Goal: Information Seeking & Learning: Check status

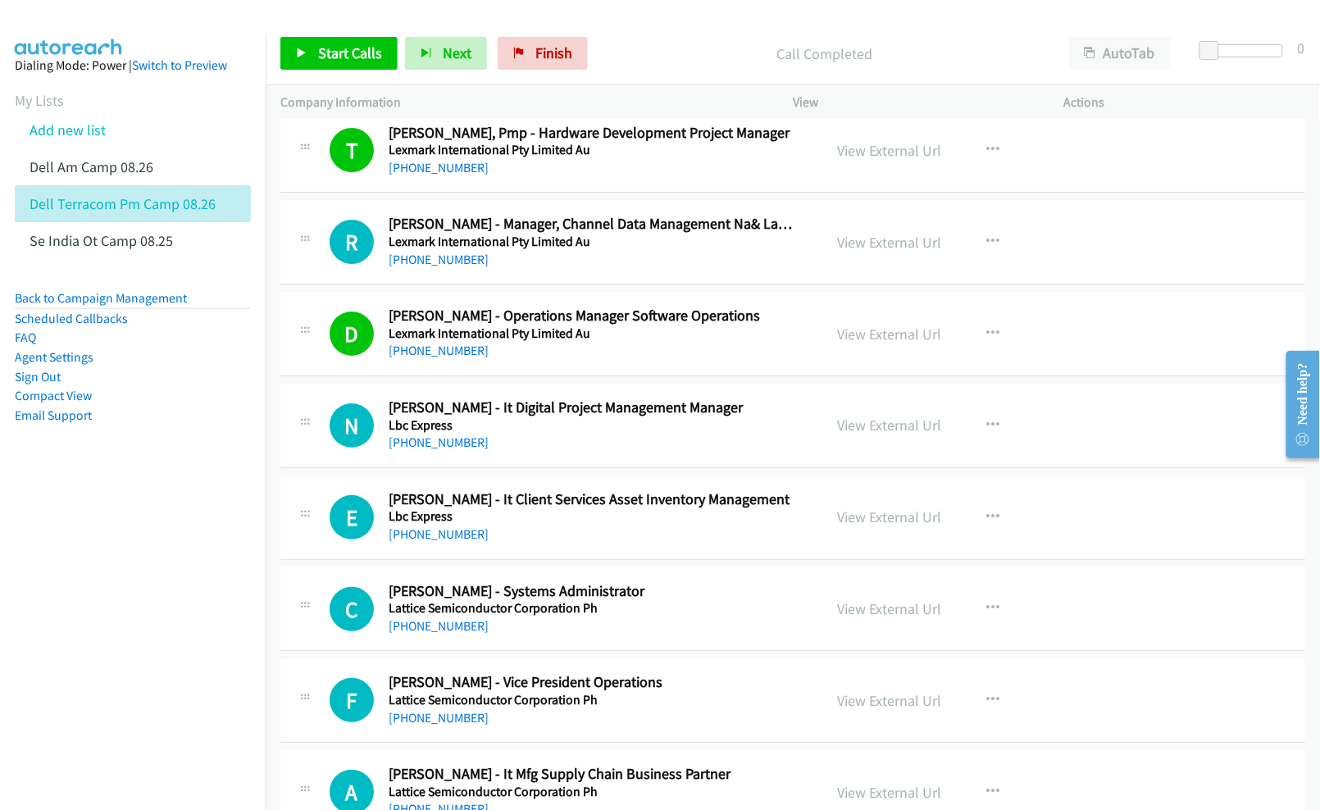
scroll to position [7869, 0]
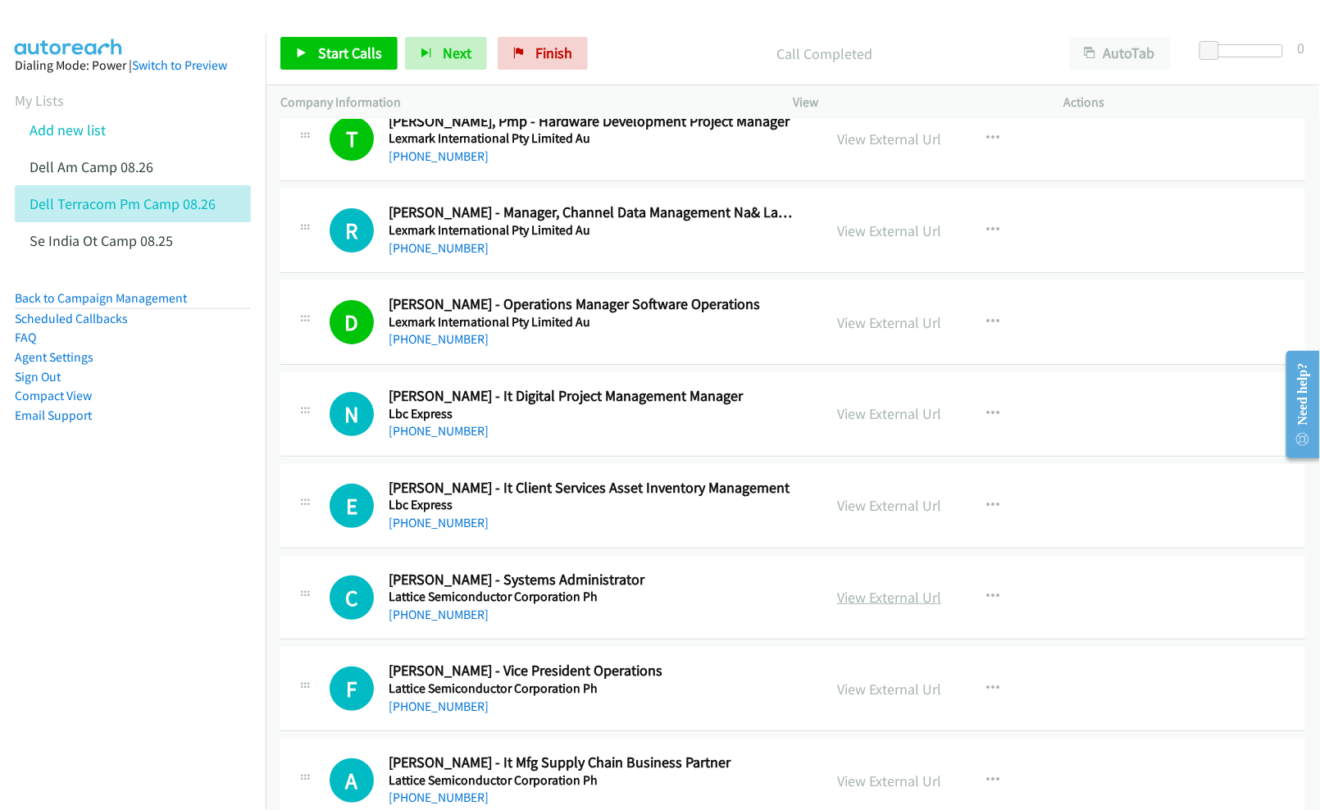
click at [866, 607] on link "View External Url" at bounding box center [889, 597] width 104 height 19
click at [895, 515] on link "View External Url" at bounding box center [889, 505] width 104 height 19
click at [860, 423] on link "View External Url" at bounding box center [889, 413] width 104 height 19
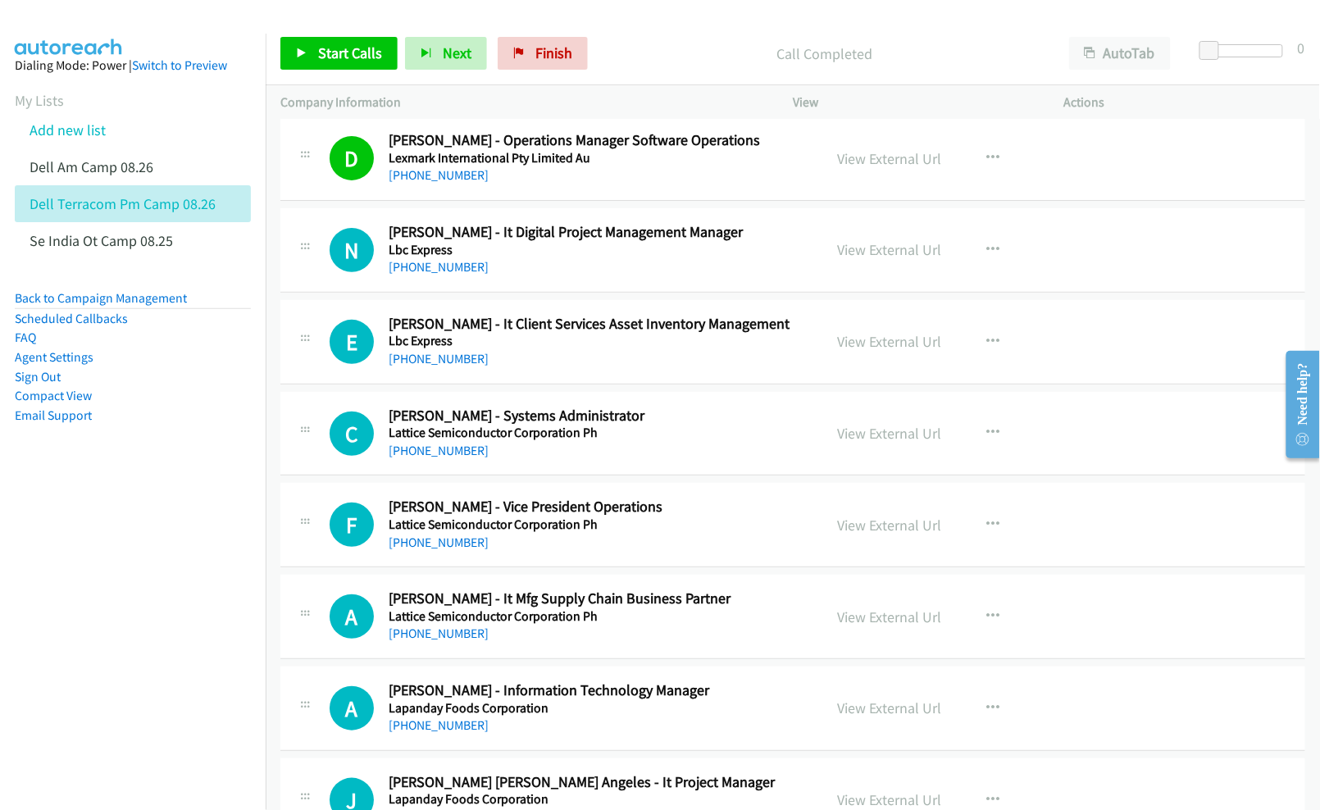
scroll to position [8088, 0]
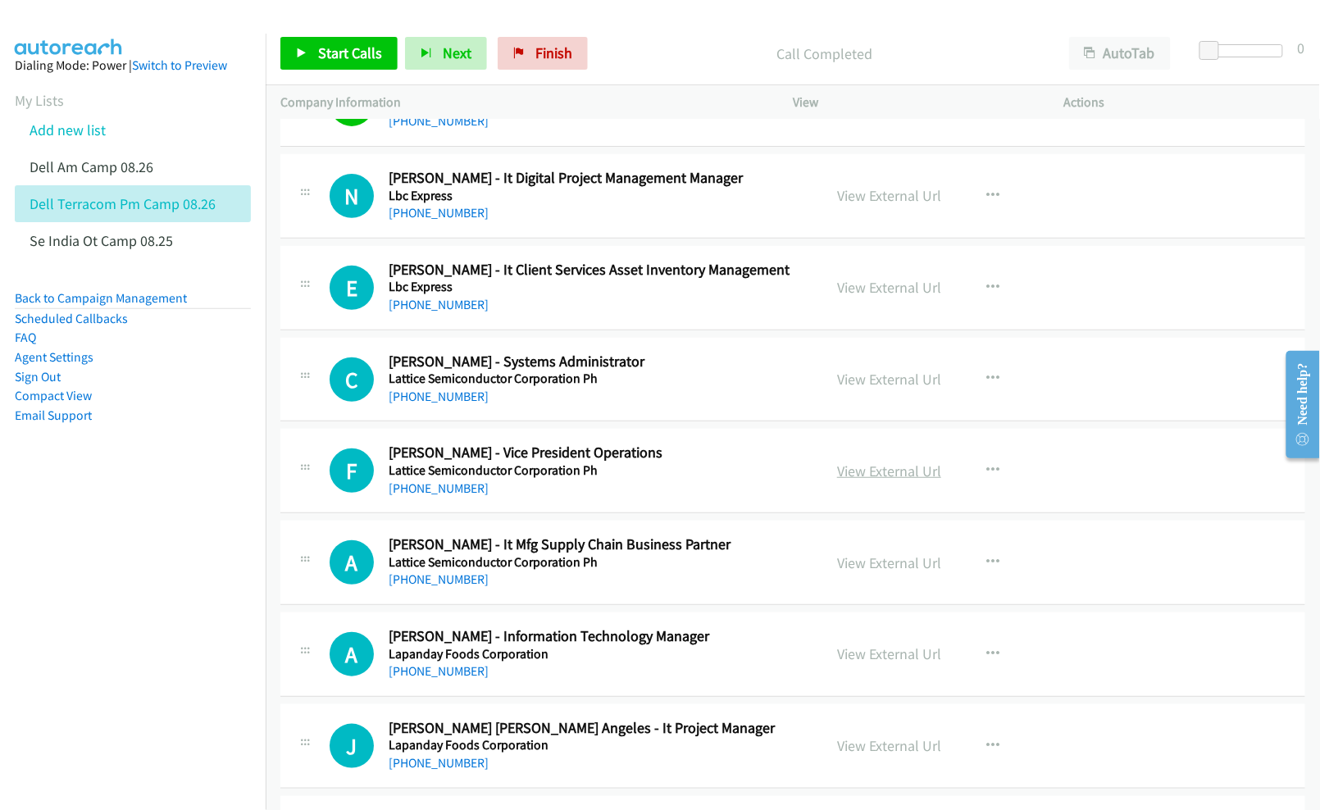
click at [900, 480] on link "View External Url" at bounding box center [889, 471] width 104 height 19
click at [863, 572] on link "View External Url" at bounding box center [889, 562] width 104 height 19
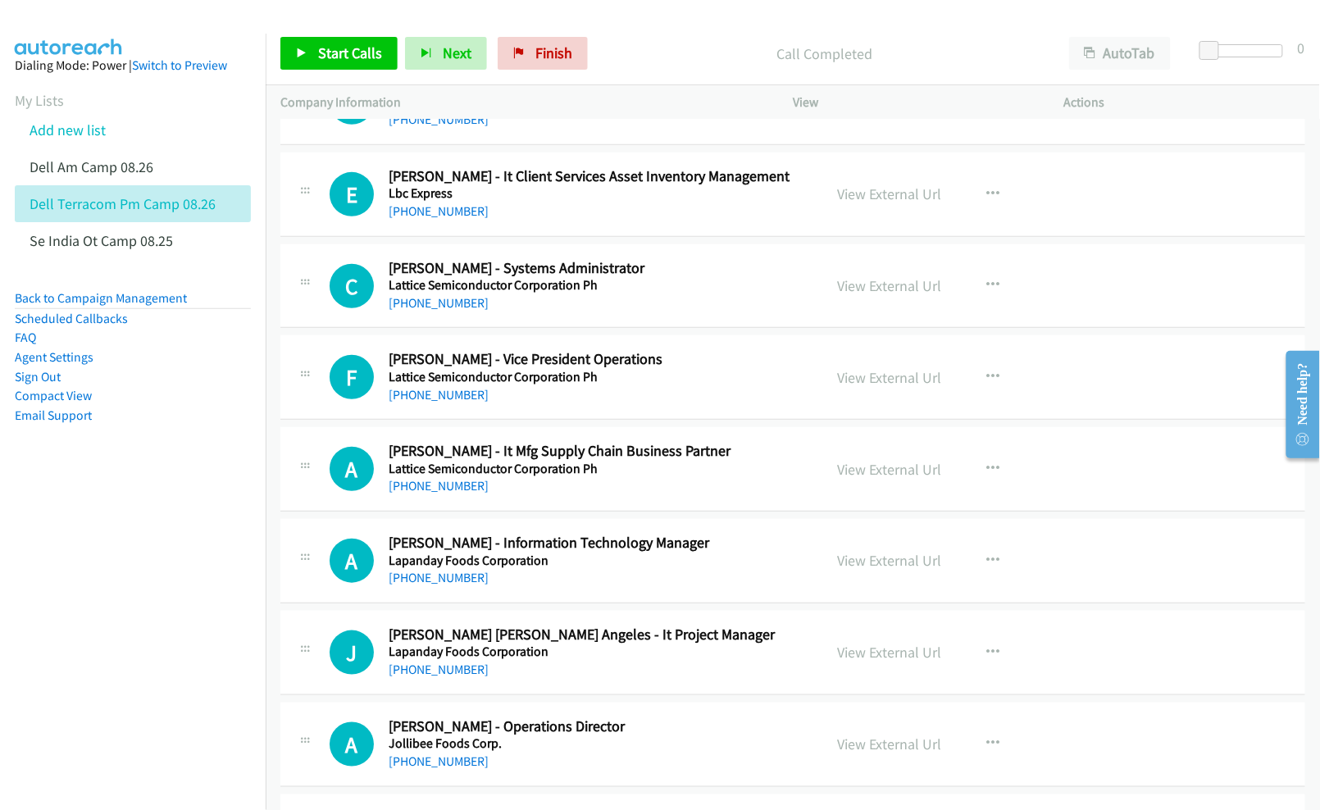
scroll to position [8197, 0]
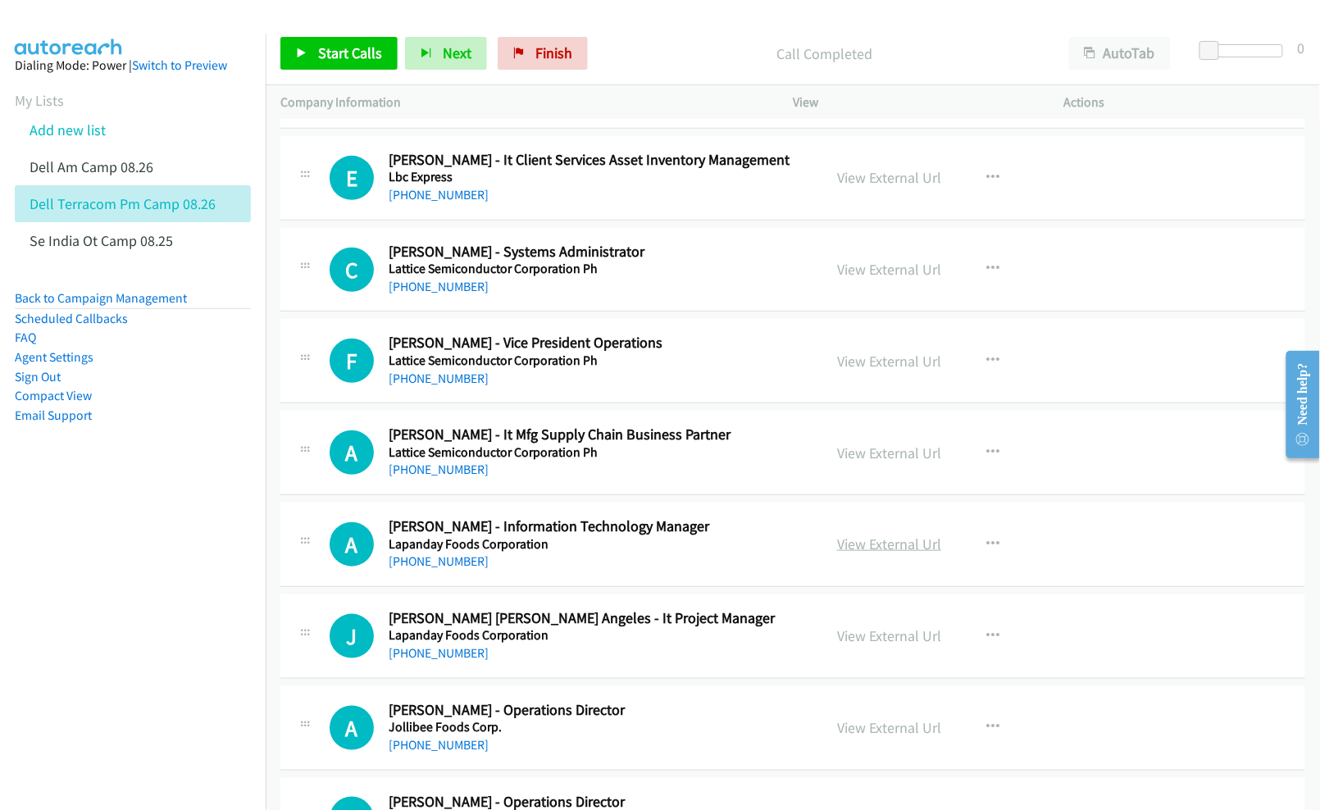
click at [848, 553] on link "View External Url" at bounding box center [889, 543] width 104 height 19
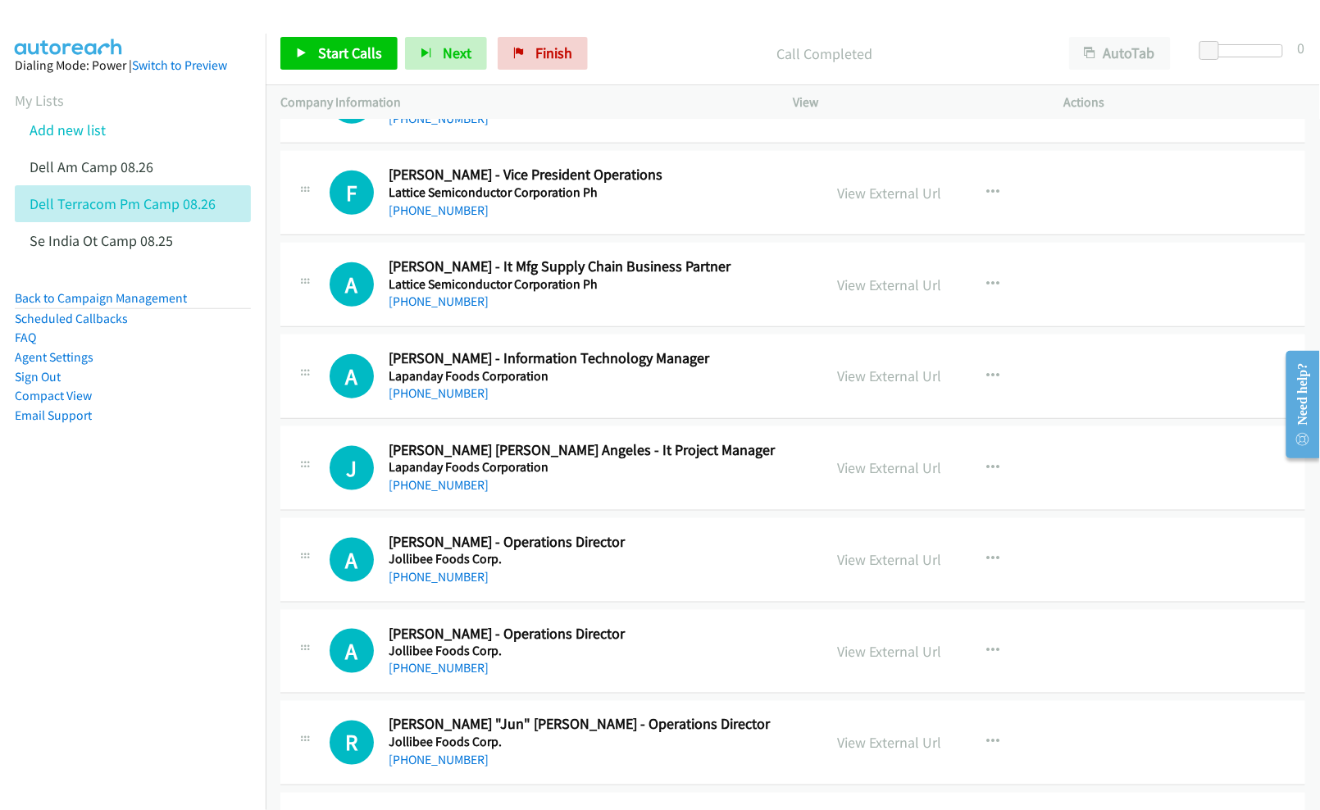
scroll to position [8415, 0]
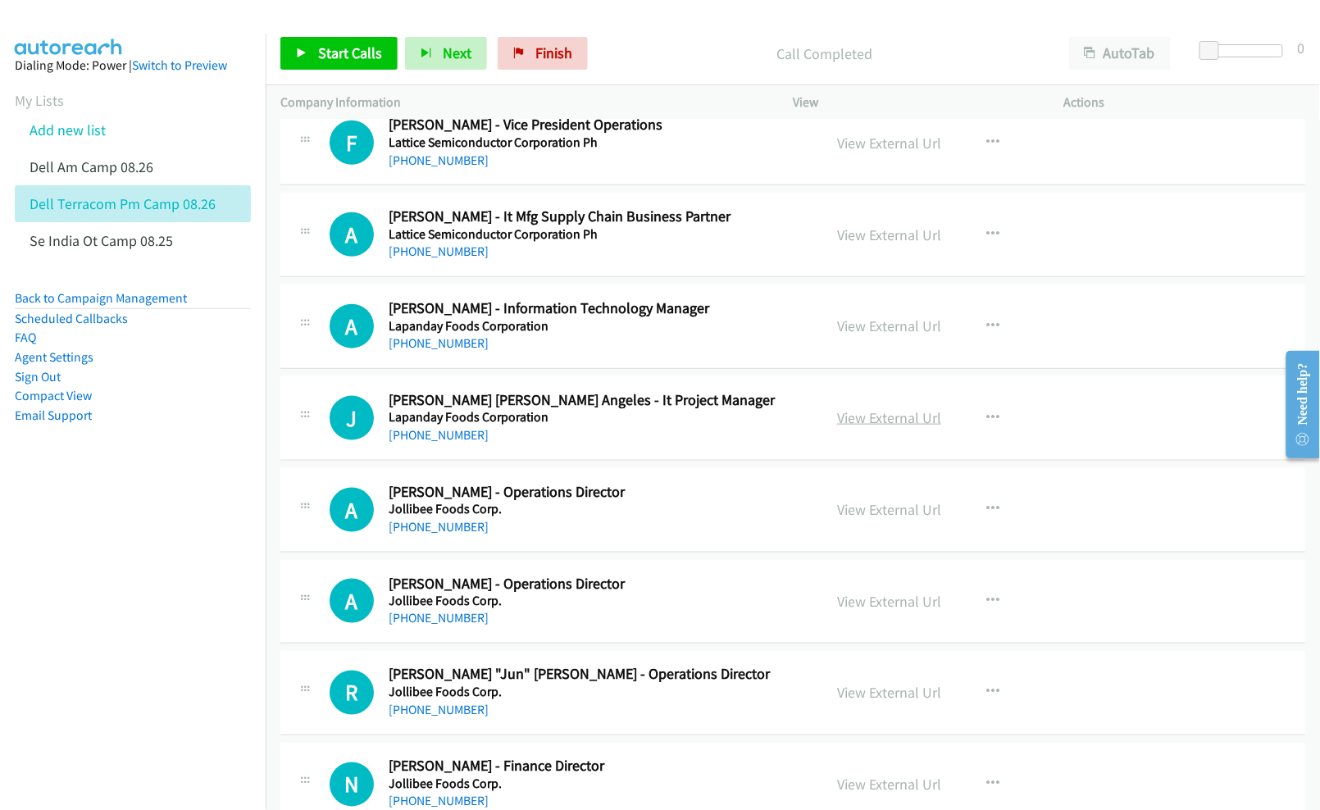
click at [883, 427] on link "View External Url" at bounding box center [889, 417] width 104 height 19
click at [866, 519] on link "View External Url" at bounding box center [889, 509] width 104 height 19
click at [846, 611] on link "View External Url" at bounding box center [889, 601] width 104 height 19
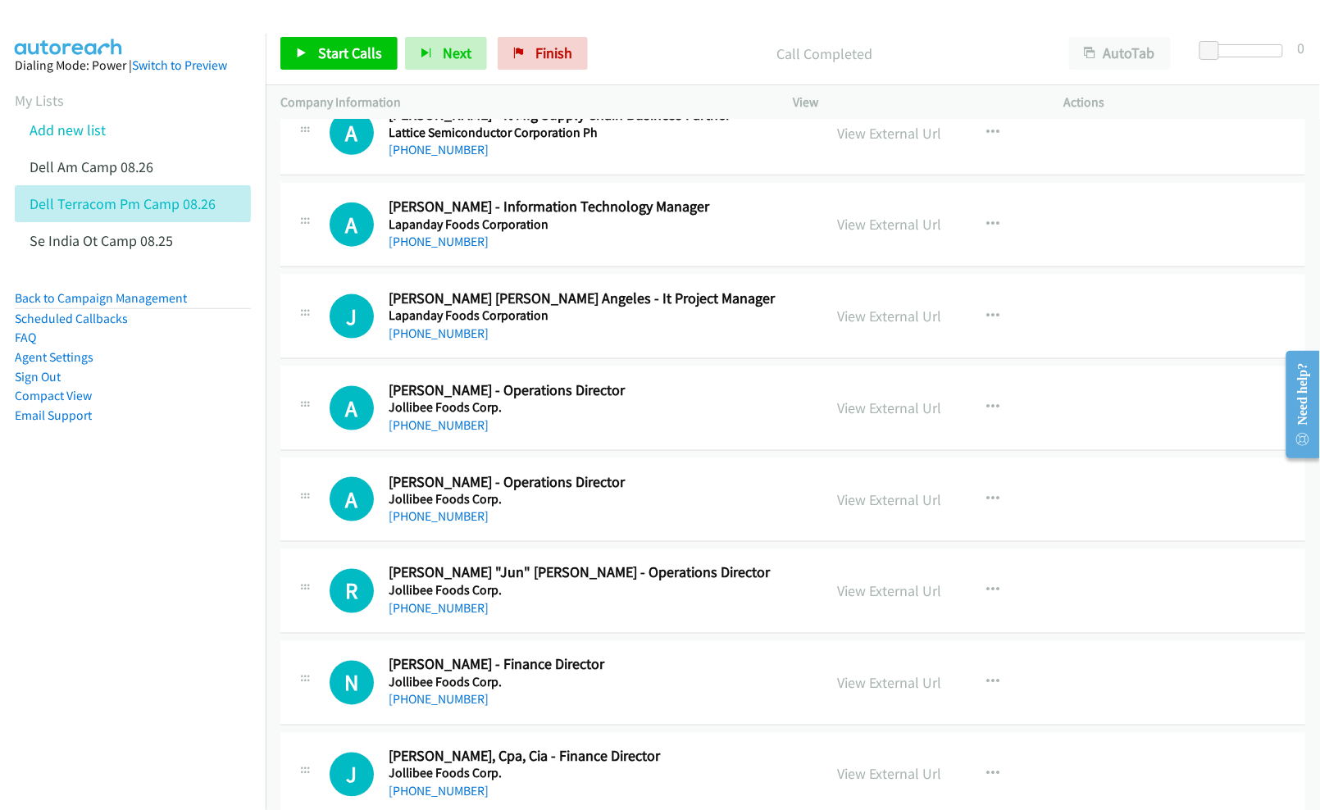
scroll to position [8525, 0]
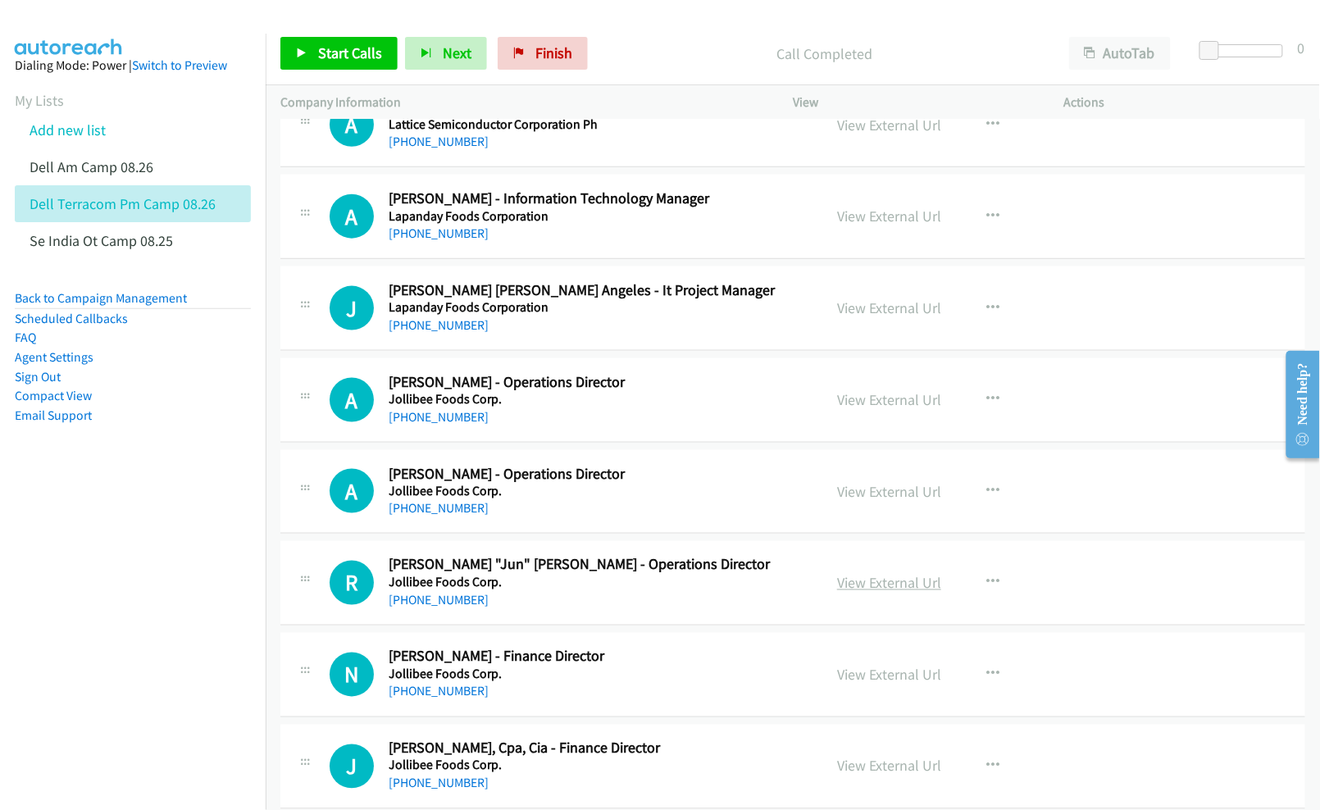
click at [857, 593] on link "View External Url" at bounding box center [889, 583] width 104 height 19
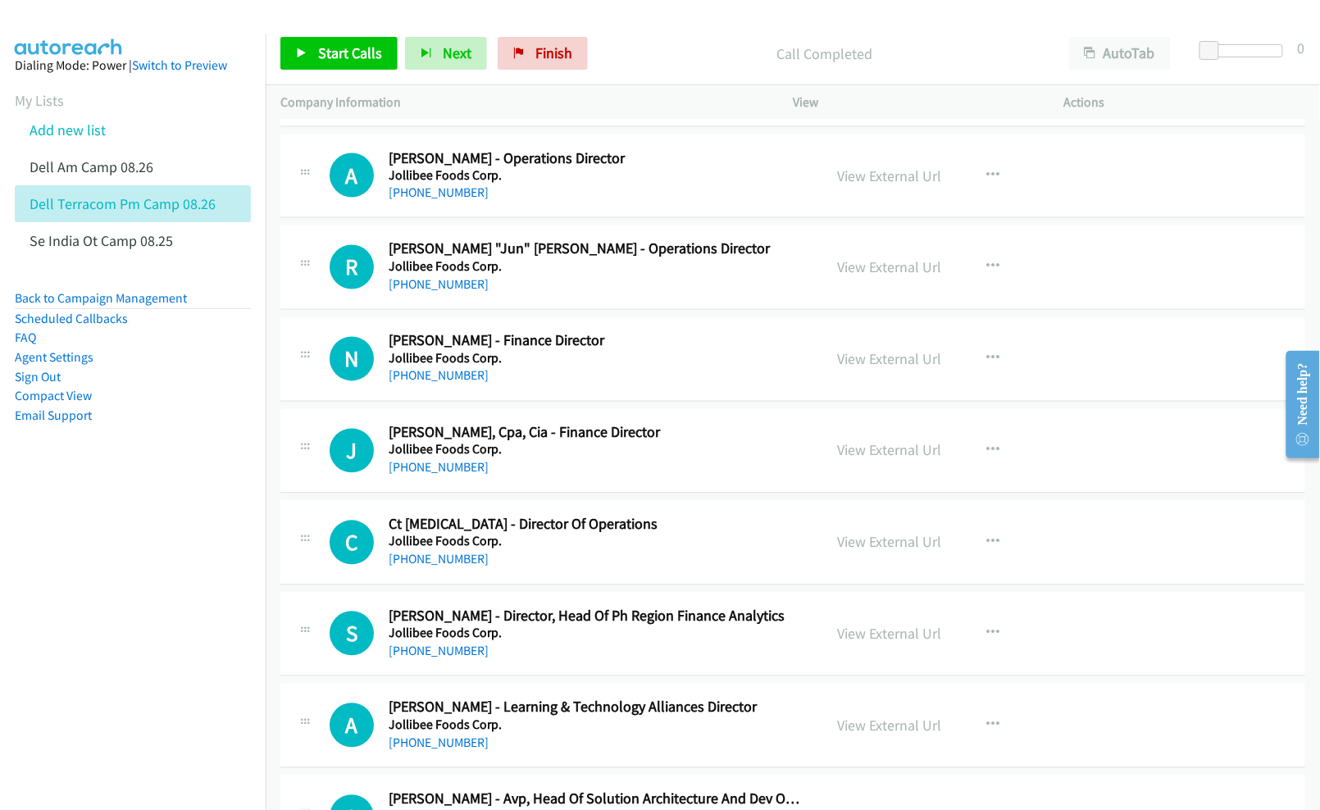
scroll to position [8853, 0]
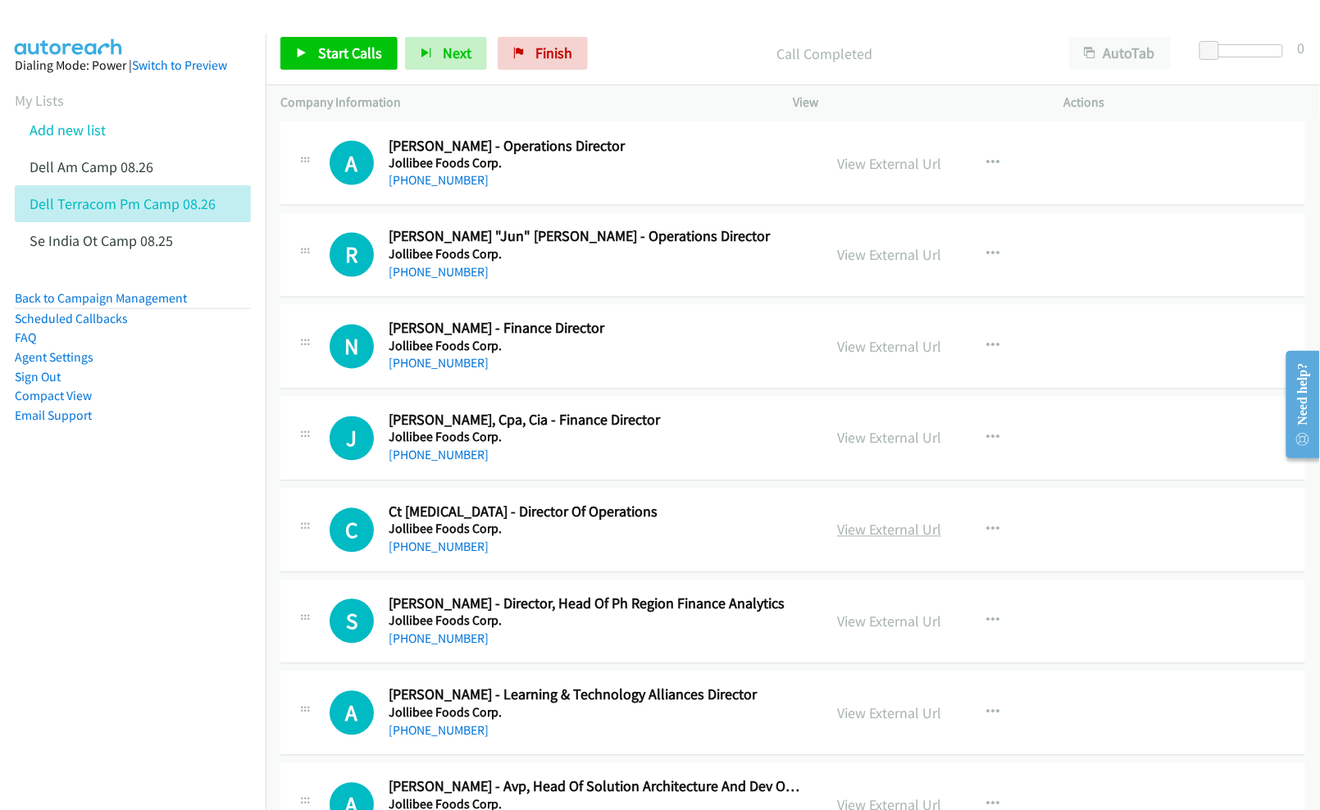
click at [867, 539] on link "View External Url" at bounding box center [889, 530] width 104 height 19
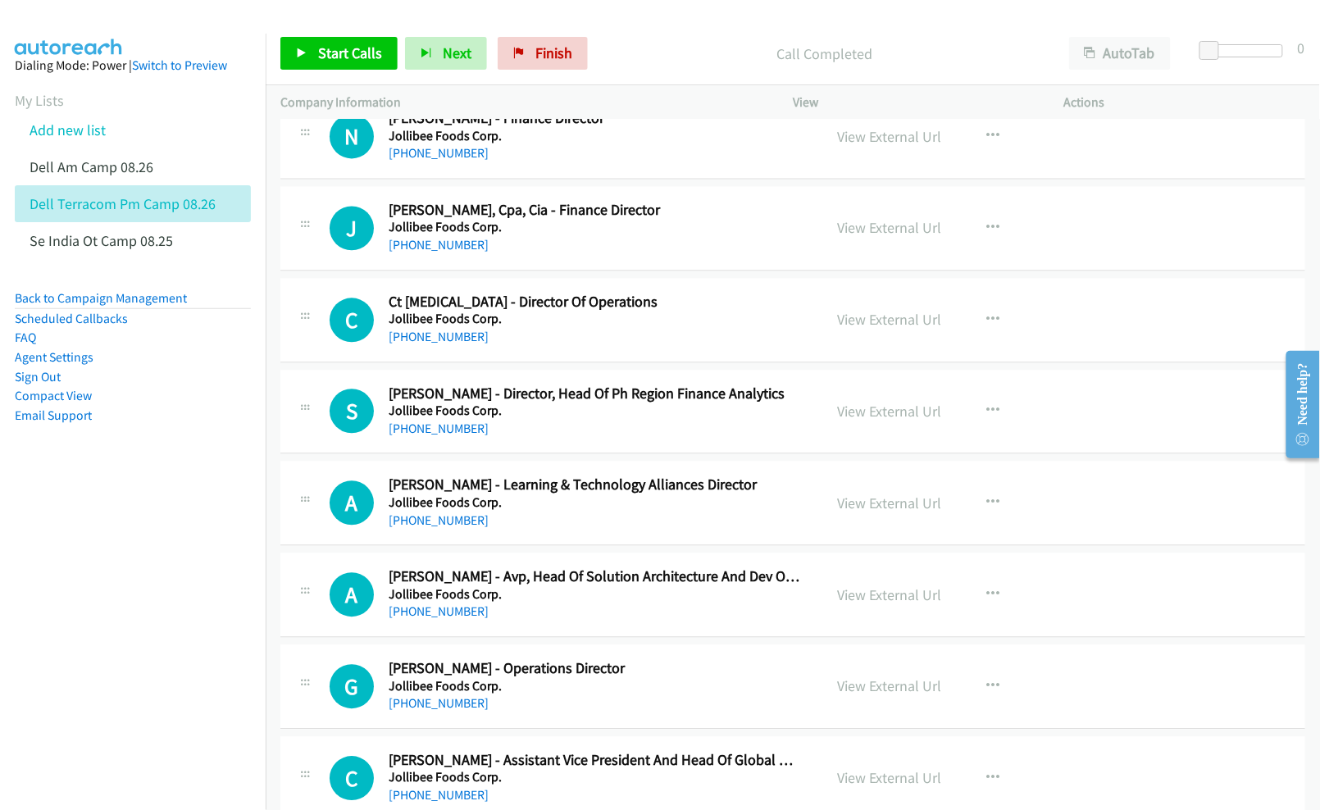
scroll to position [9071, 0]
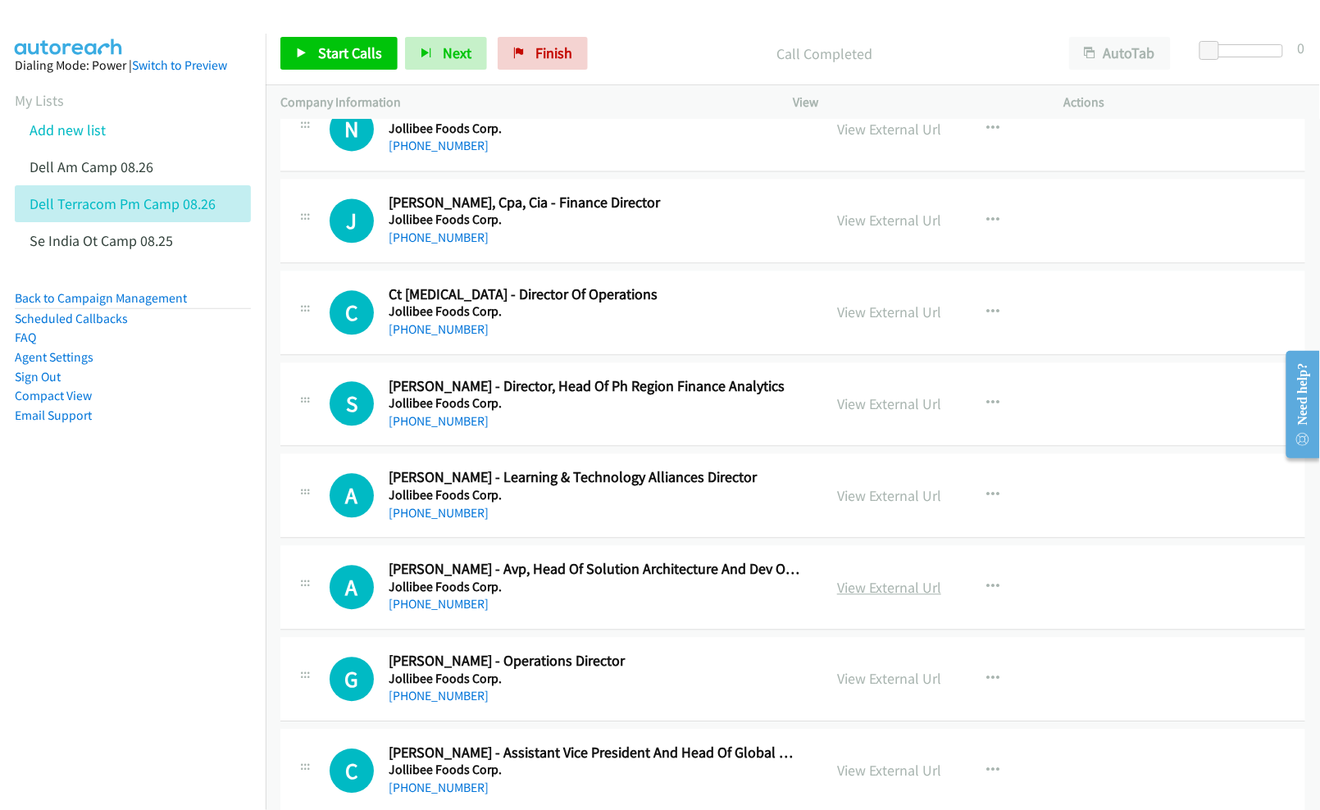
click at [861, 597] on link "View External Url" at bounding box center [889, 587] width 104 height 19
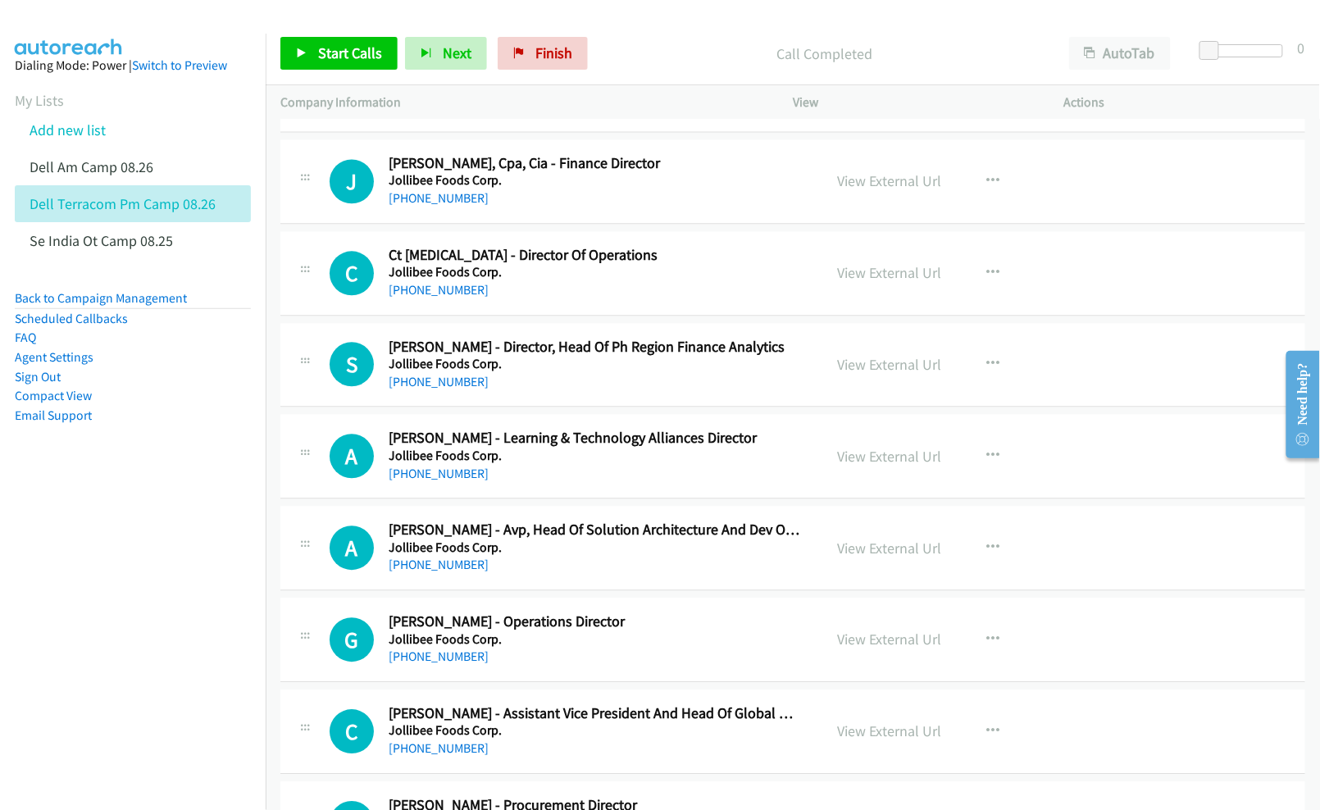
scroll to position [9181, 0]
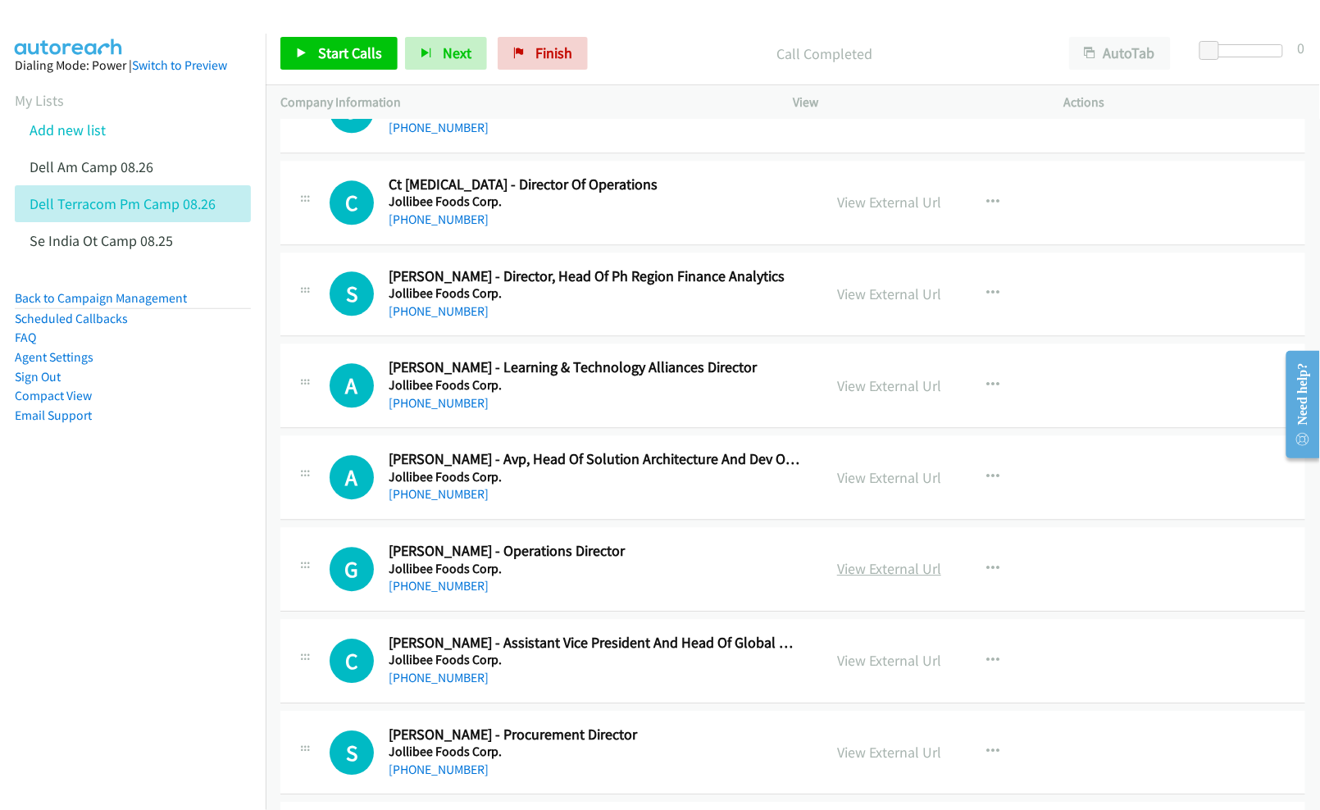
click at [844, 578] on link "View External Url" at bounding box center [889, 568] width 104 height 19
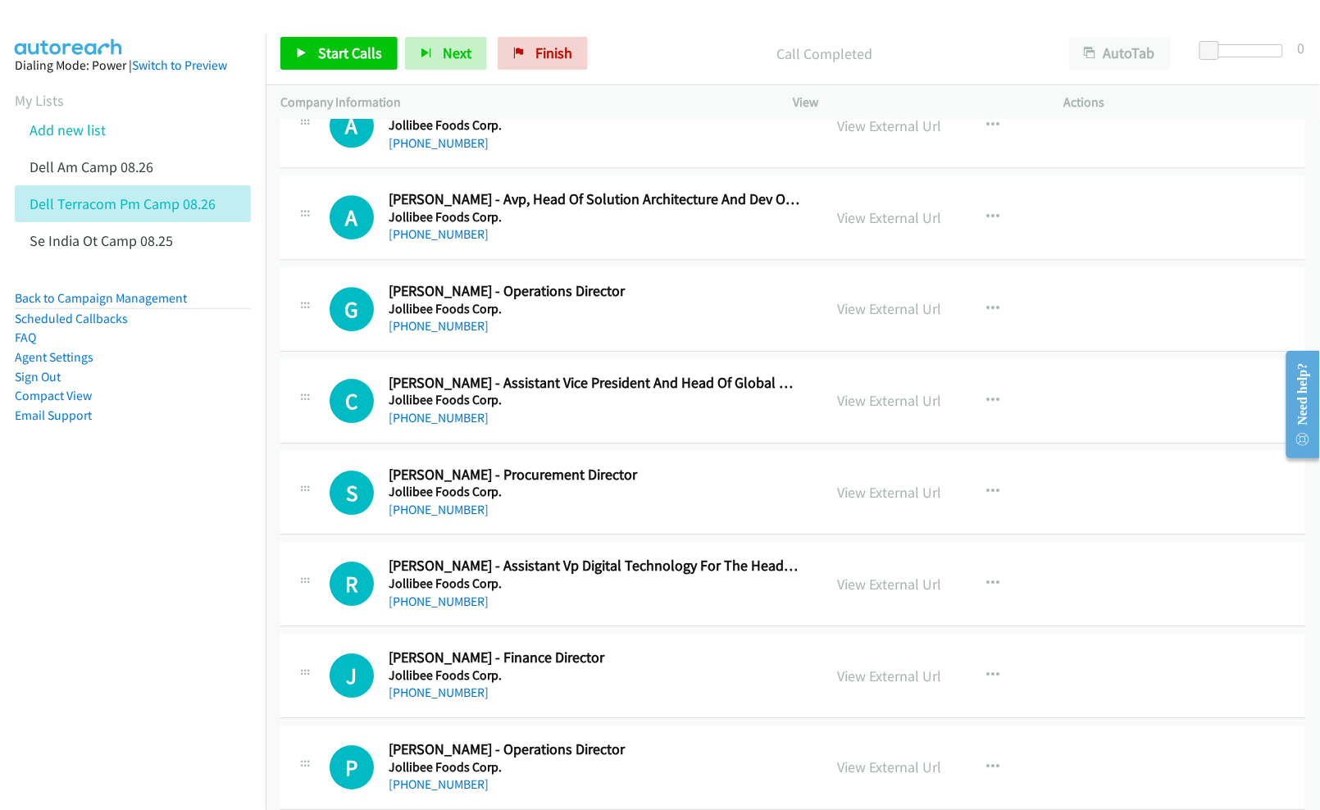
scroll to position [9509, 0]
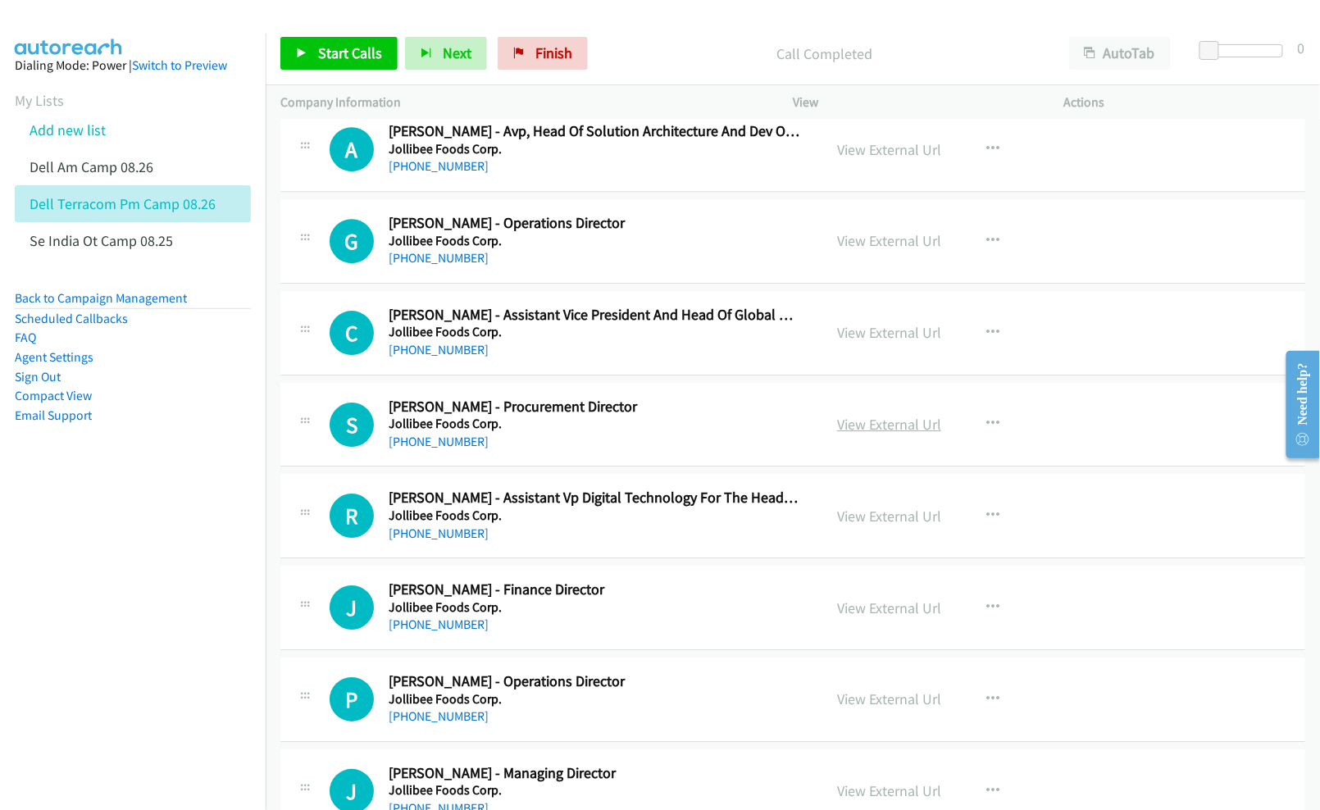
click at [849, 434] on link "View External Url" at bounding box center [889, 424] width 104 height 19
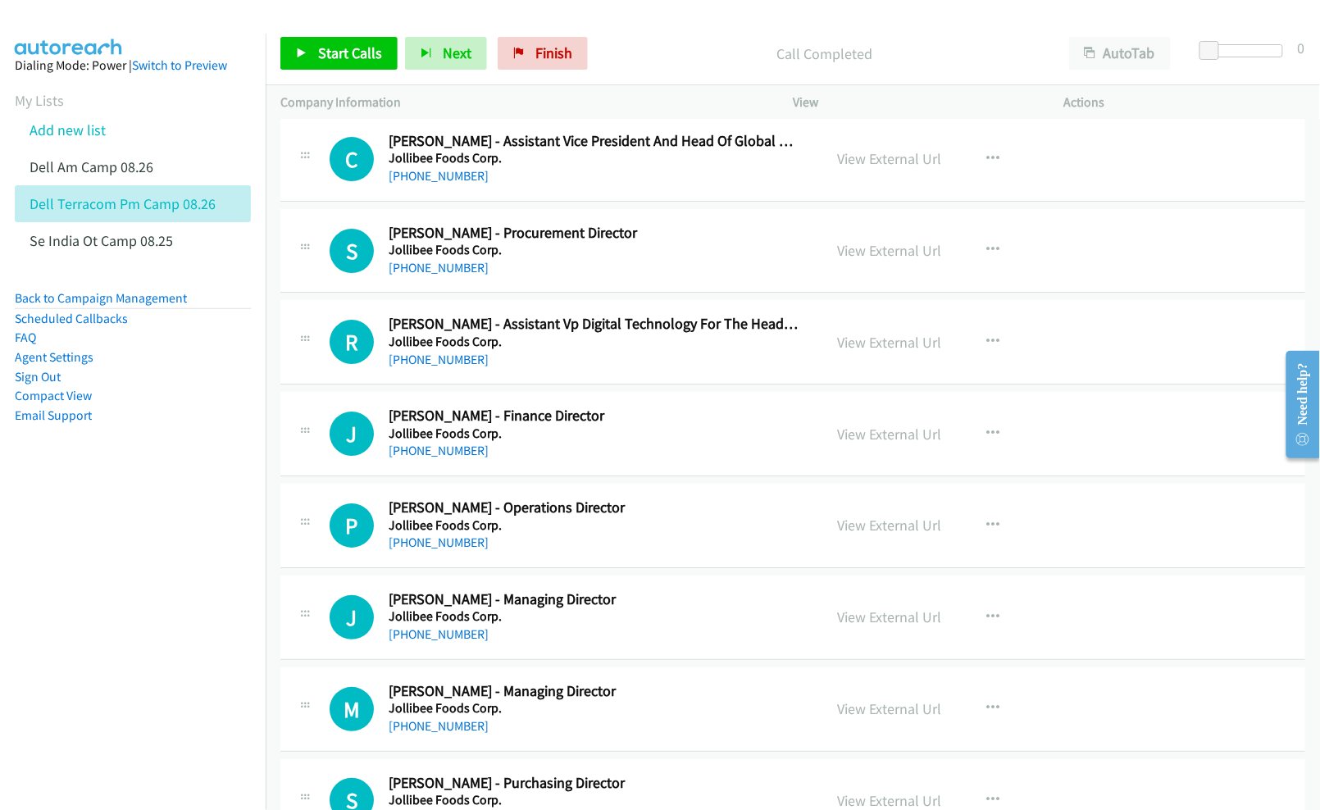
scroll to position [9727, 0]
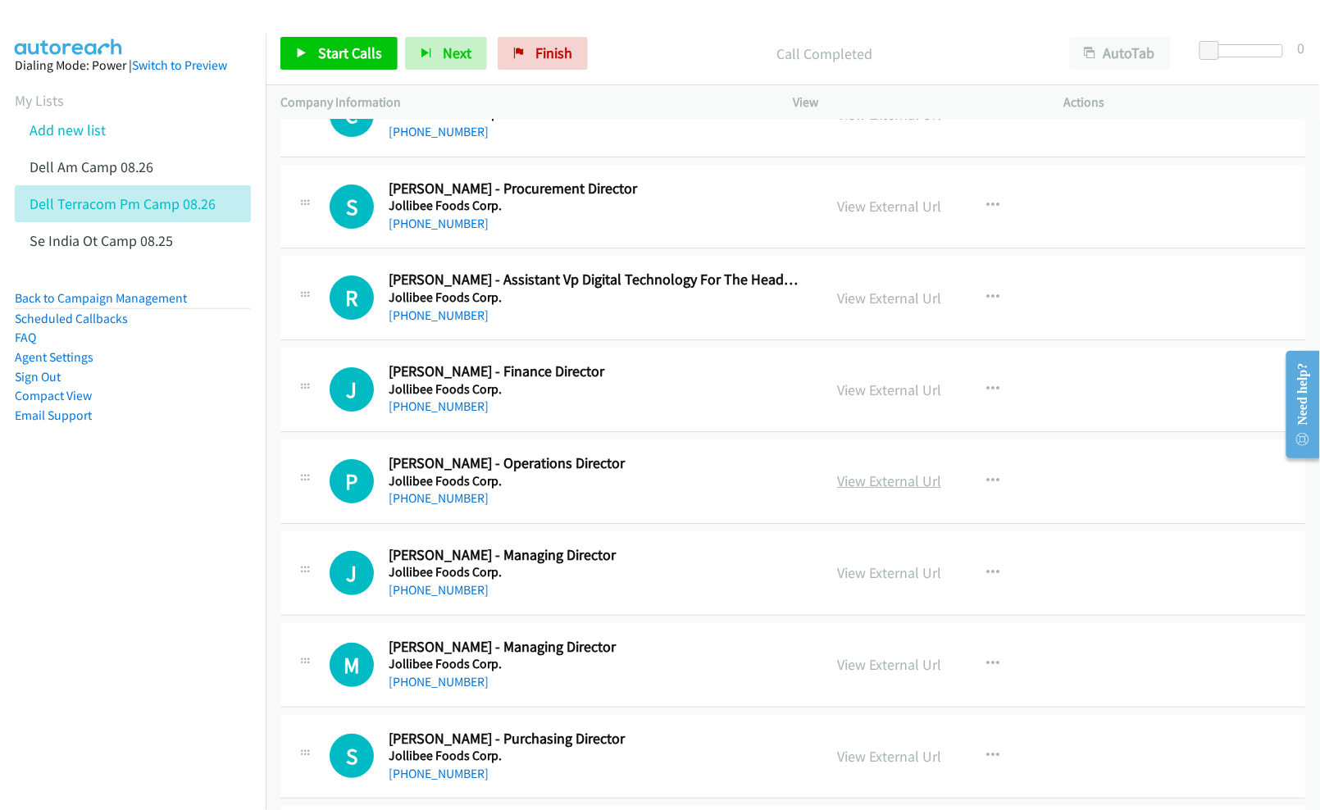
click at [889, 490] on link "View External Url" at bounding box center [889, 480] width 104 height 19
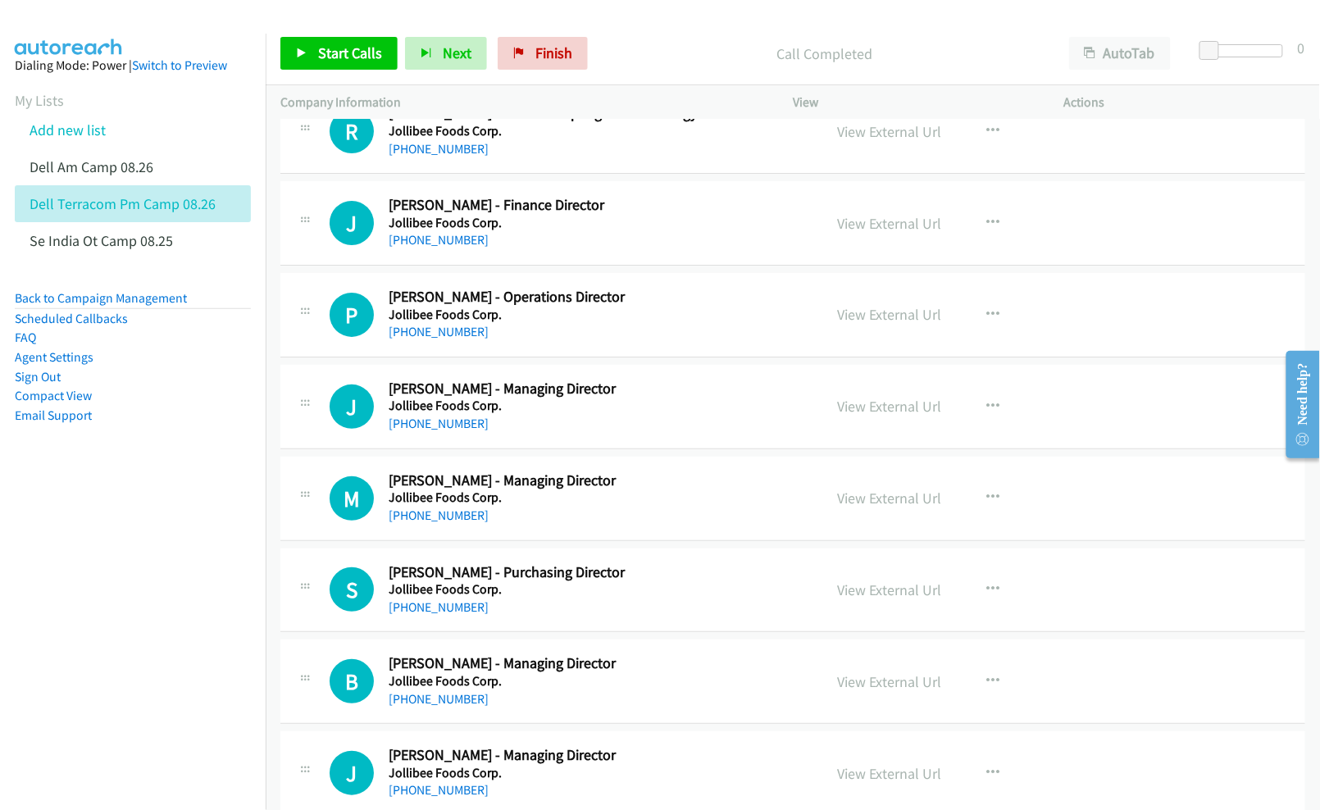
scroll to position [9946, 0]
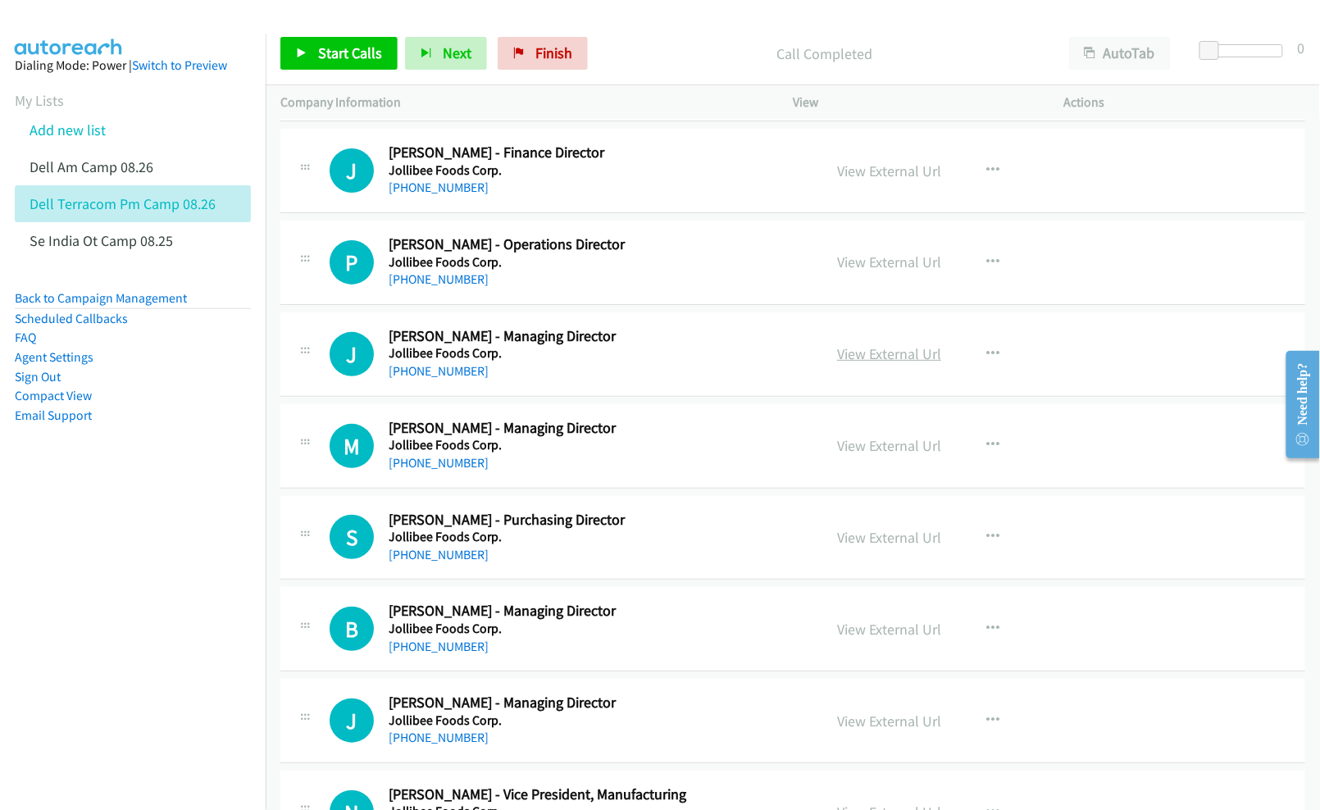
click at [885, 363] on link "View External Url" at bounding box center [889, 353] width 104 height 19
click at [856, 455] on link "View External Url" at bounding box center [889, 445] width 104 height 19
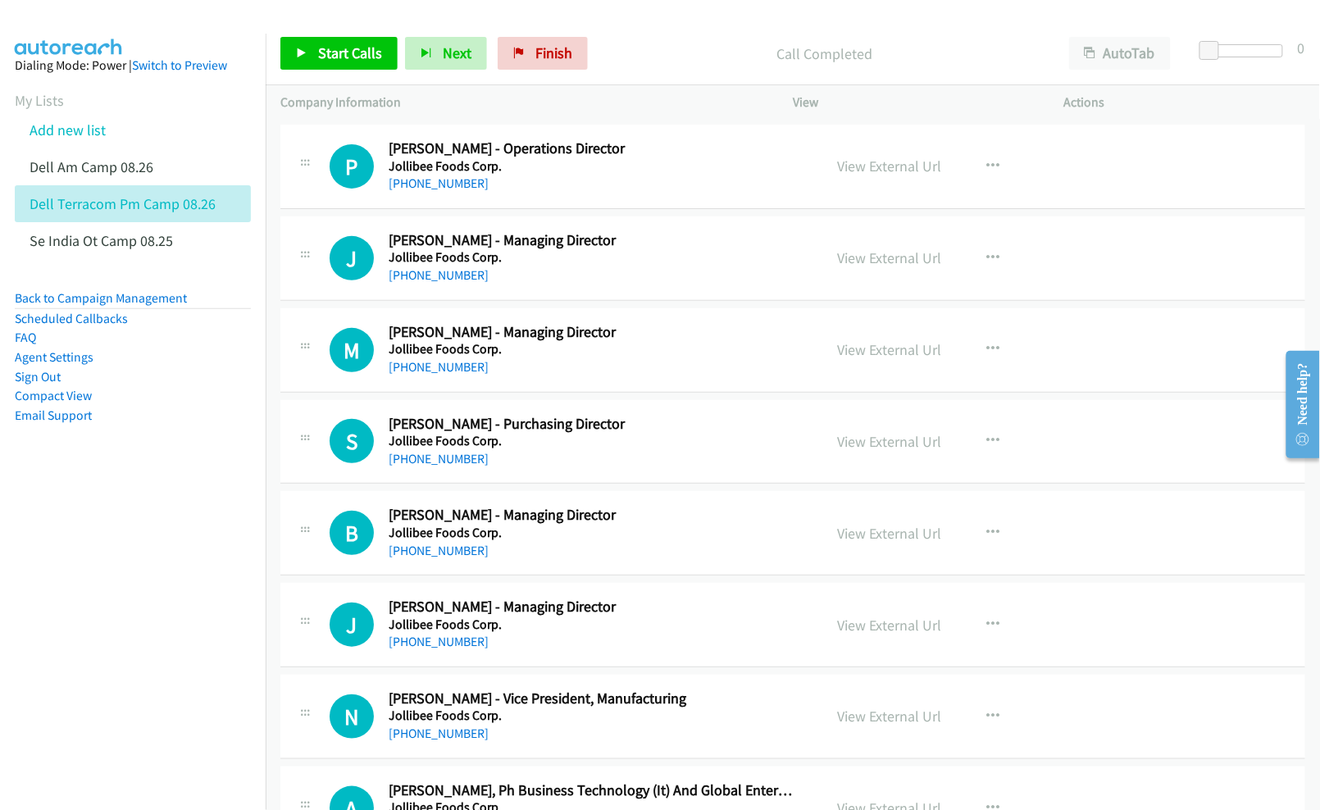
scroll to position [10055, 0]
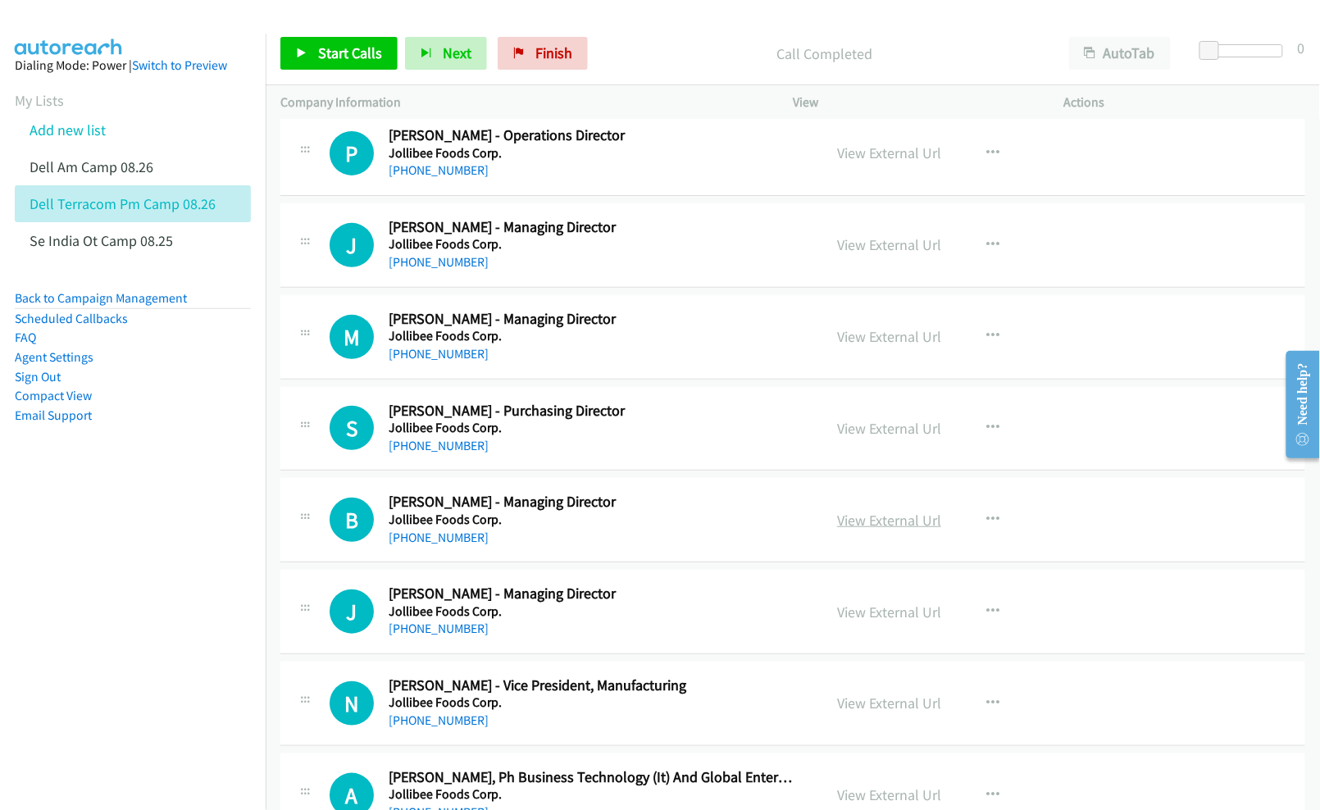
click at [869, 530] on link "View External Url" at bounding box center [889, 520] width 104 height 19
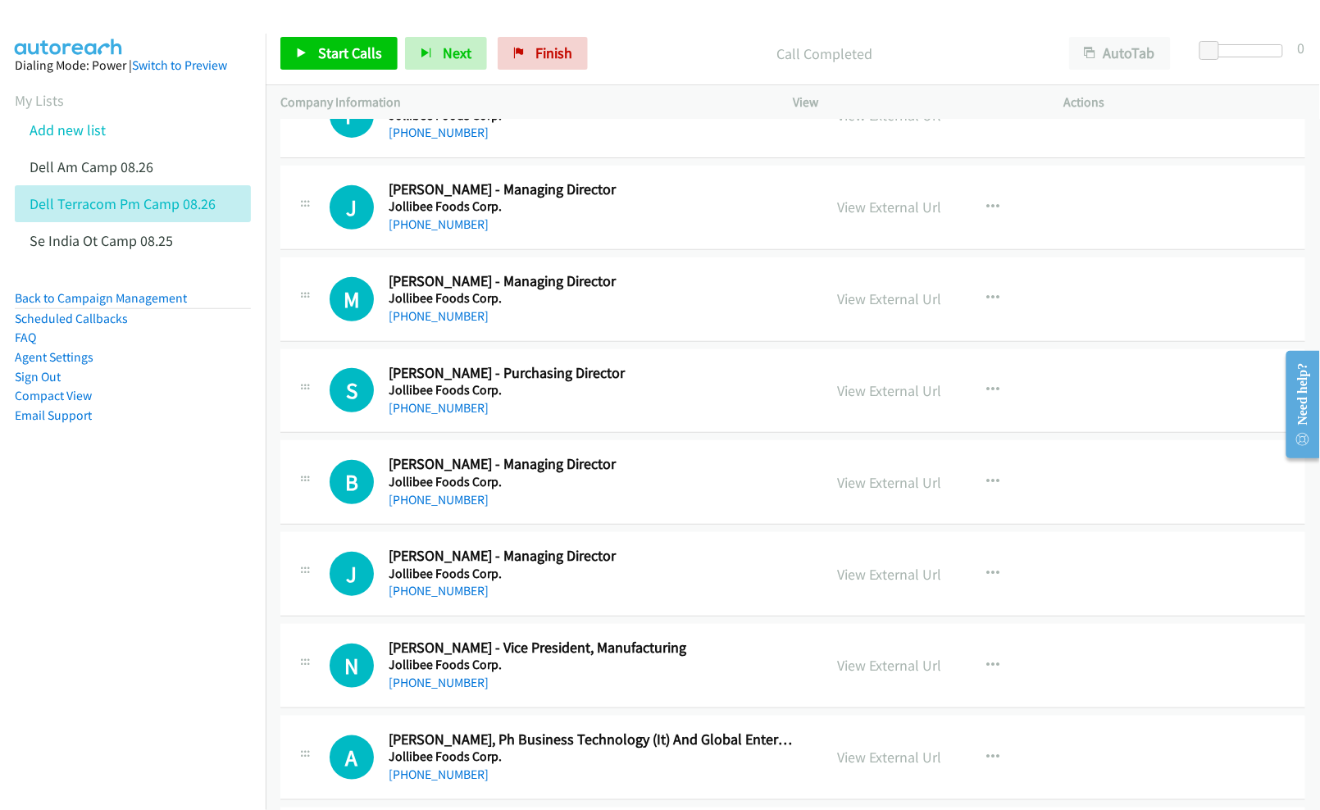
scroll to position [10165, 0]
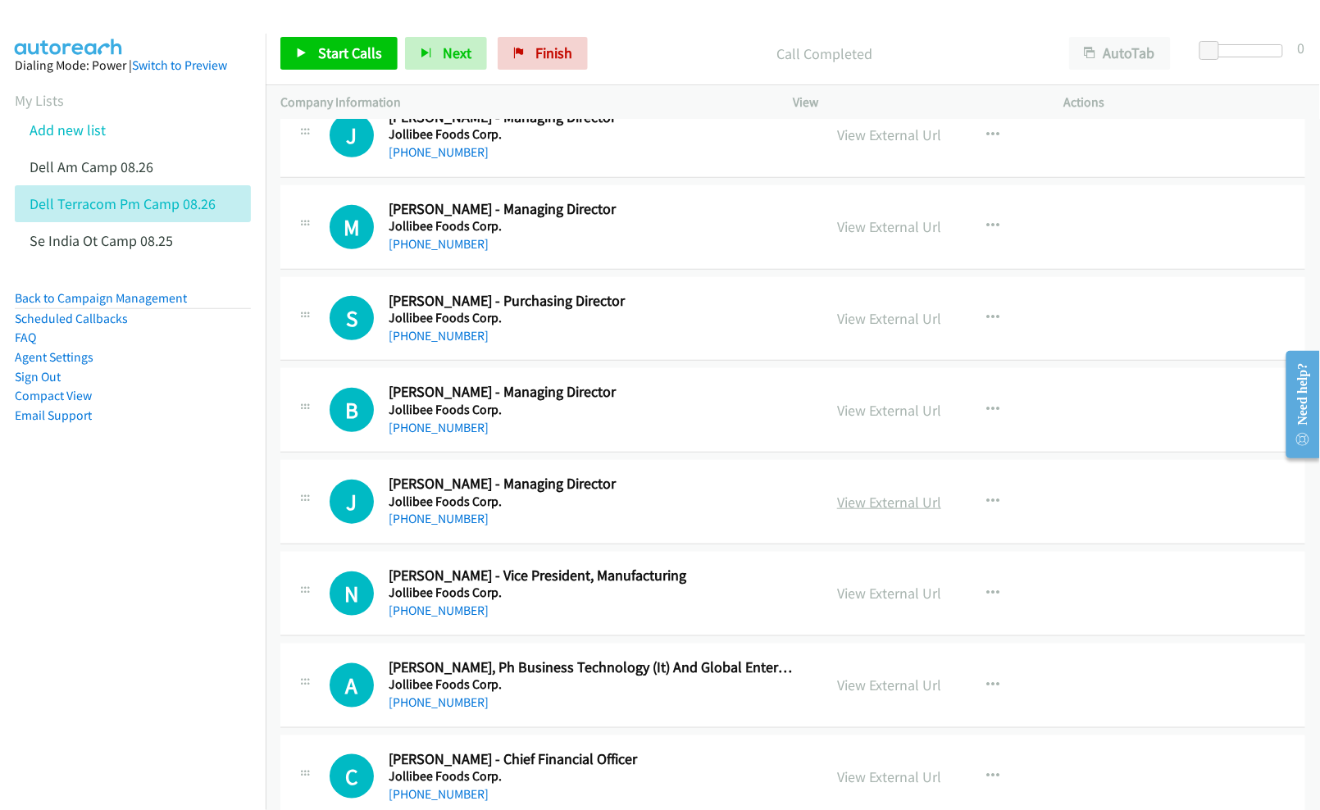
click at [848, 512] on link "View External Url" at bounding box center [889, 502] width 104 height 19
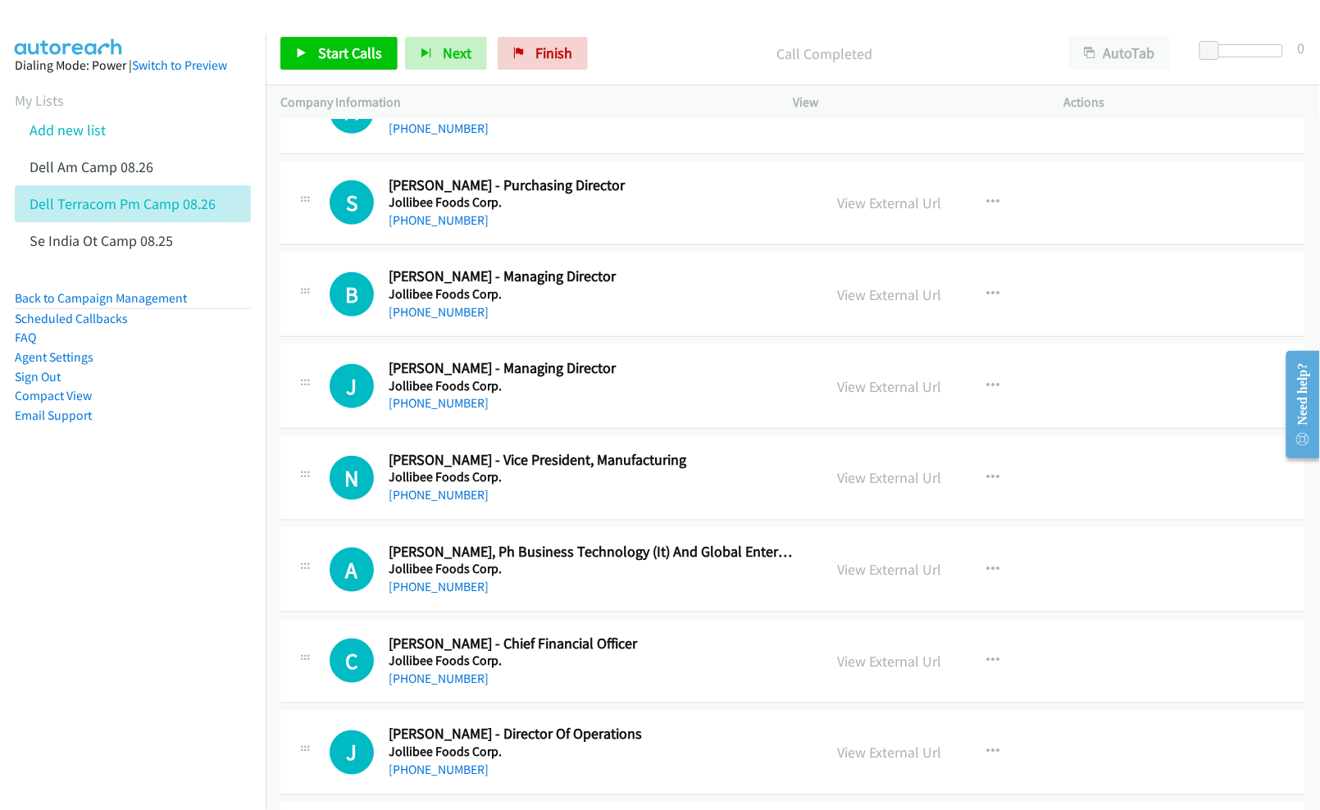
scroll to position [10383, 0]
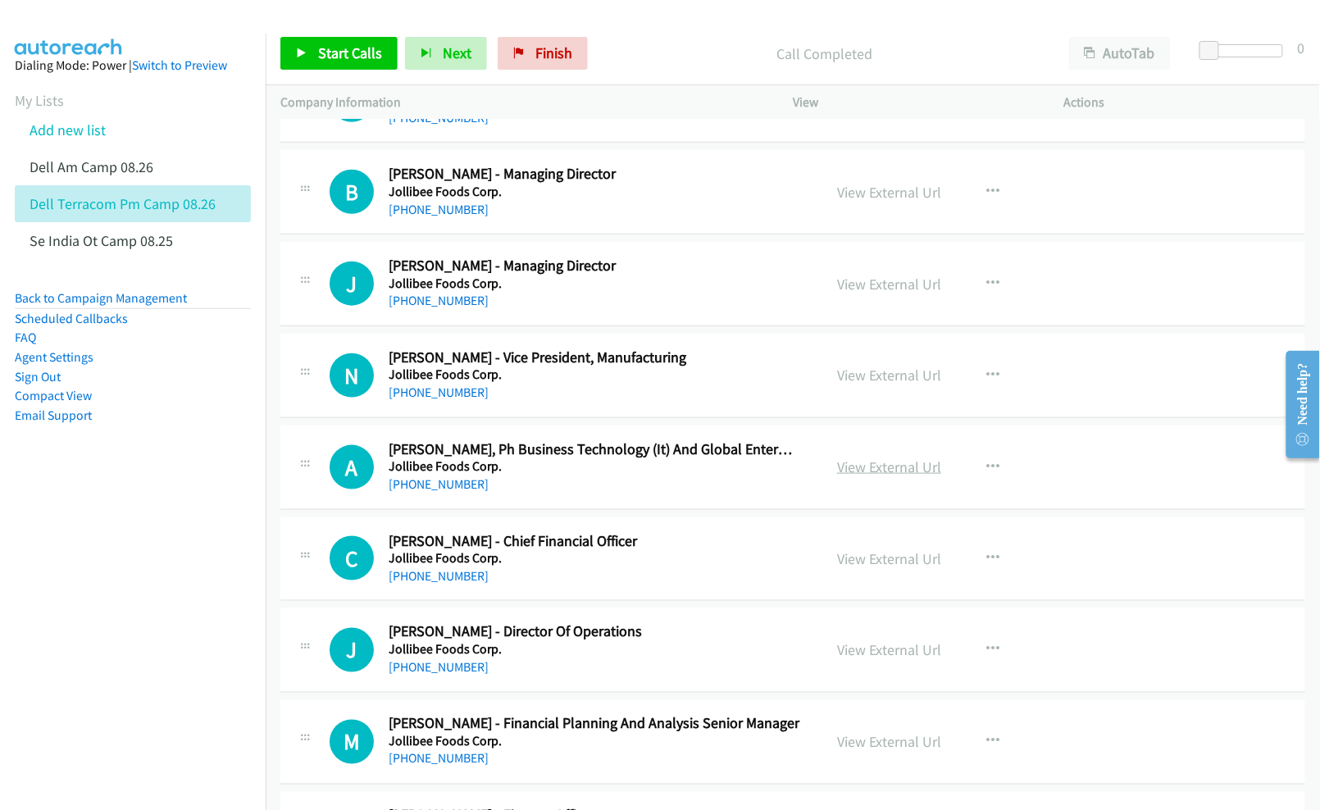
click at [862, 476] on link "View External Url" at bounding box center [889, 466] width 104 height 19
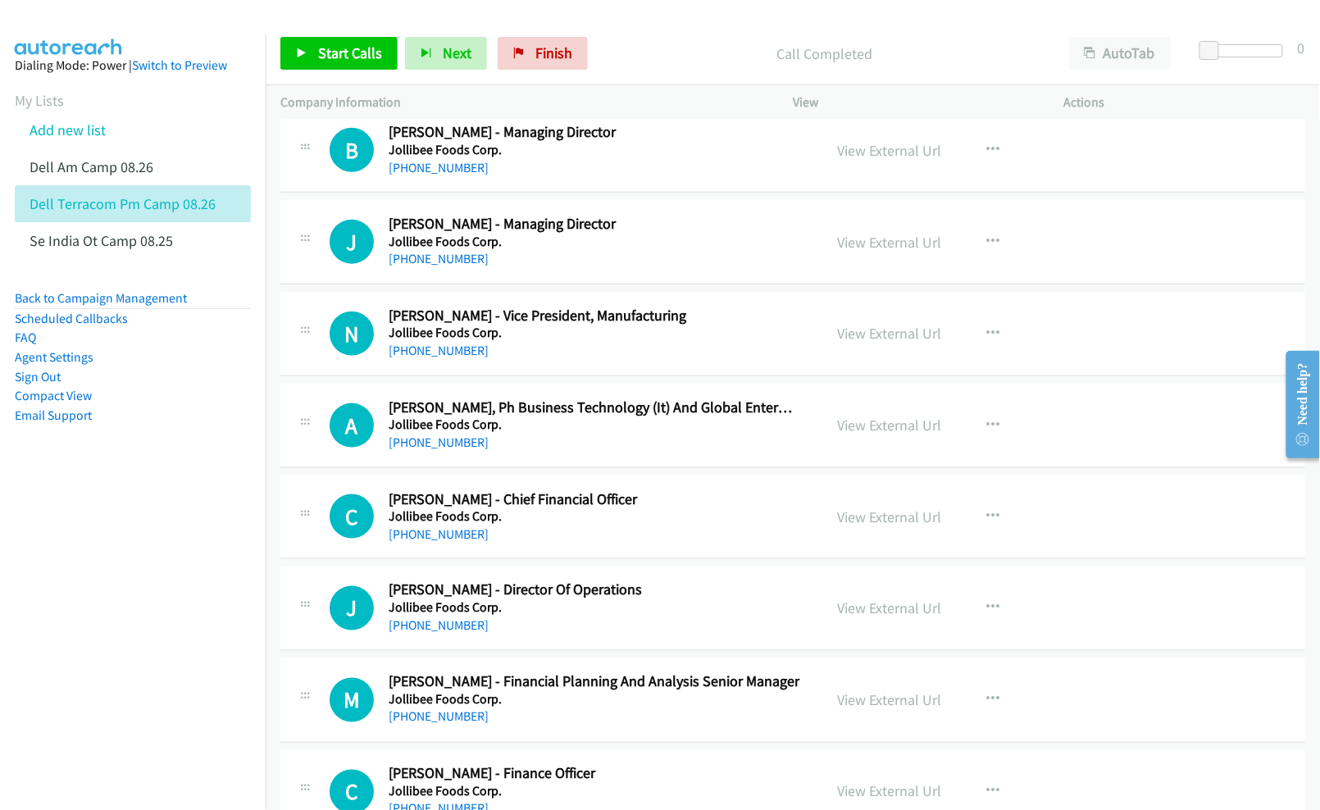
scroll to position [10493, 0]
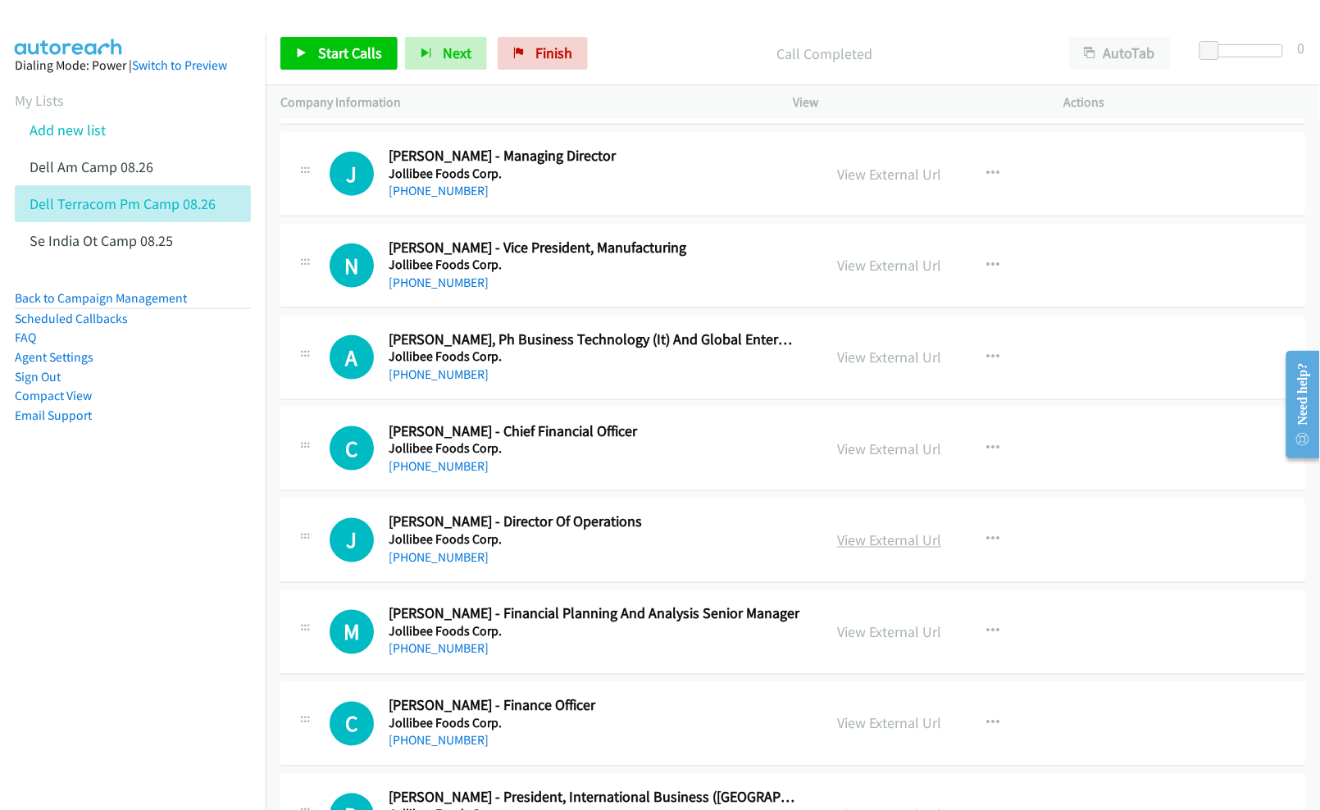
click at [864, 550] on link "View External Url" at bounding box center [889, 540] width 104 height 19
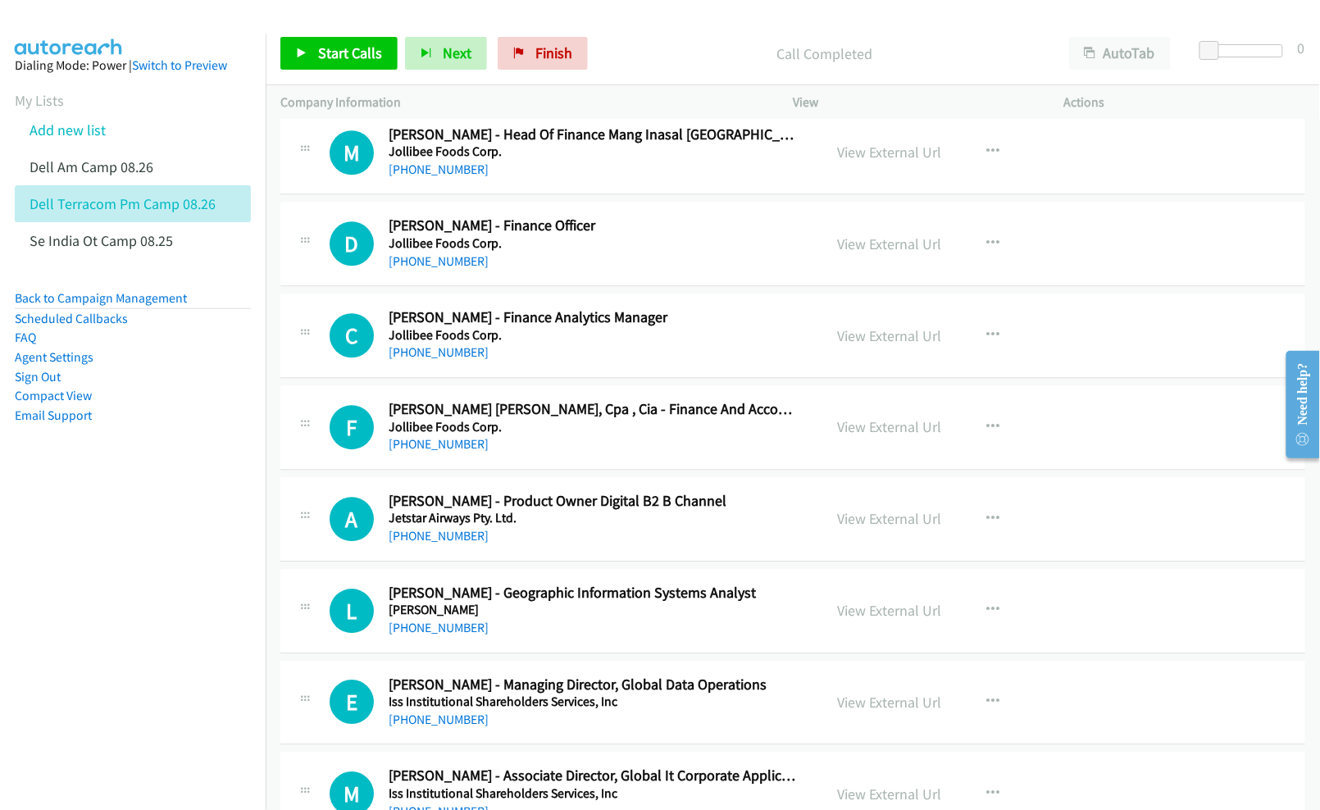
scroll to position [11257, 0]
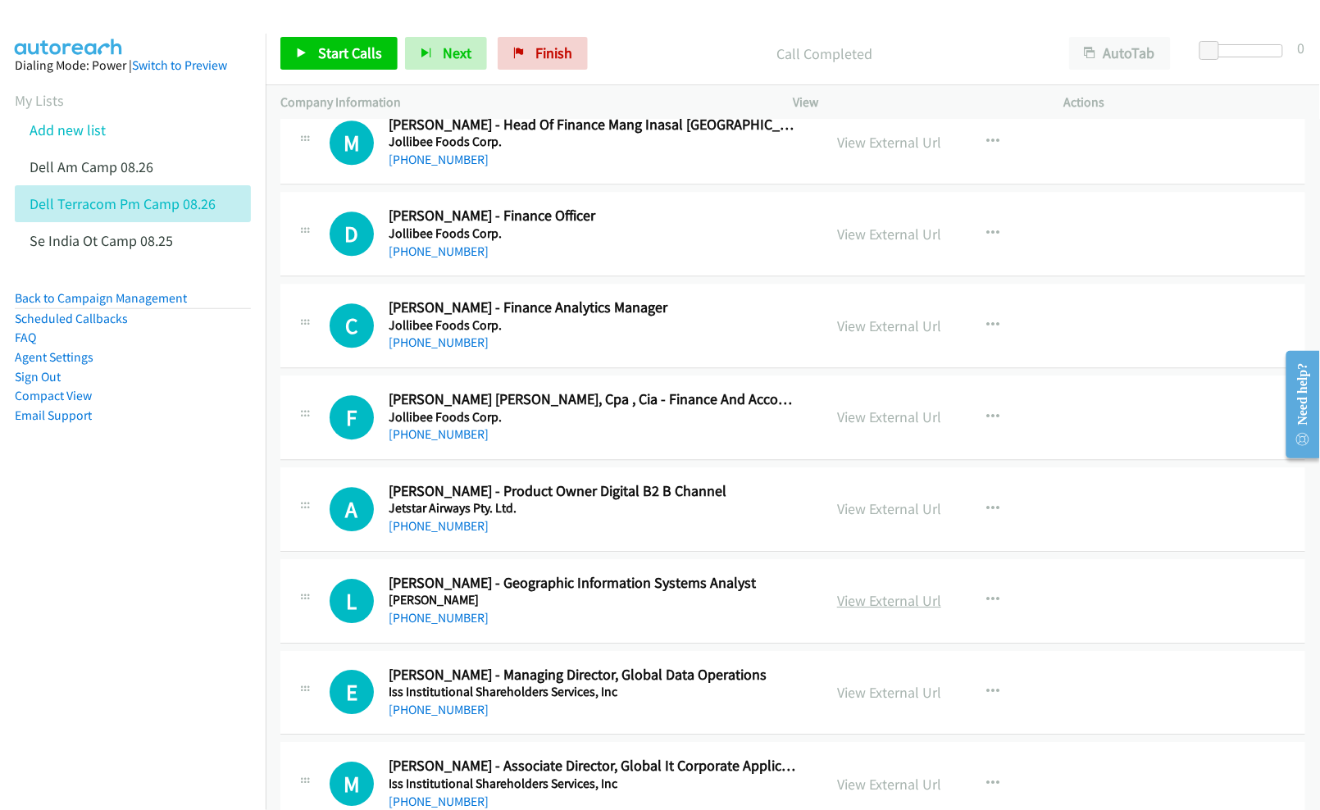
click at [853, 610] on link "View External Url" at bounding box center [889, 600] width 104 height 19
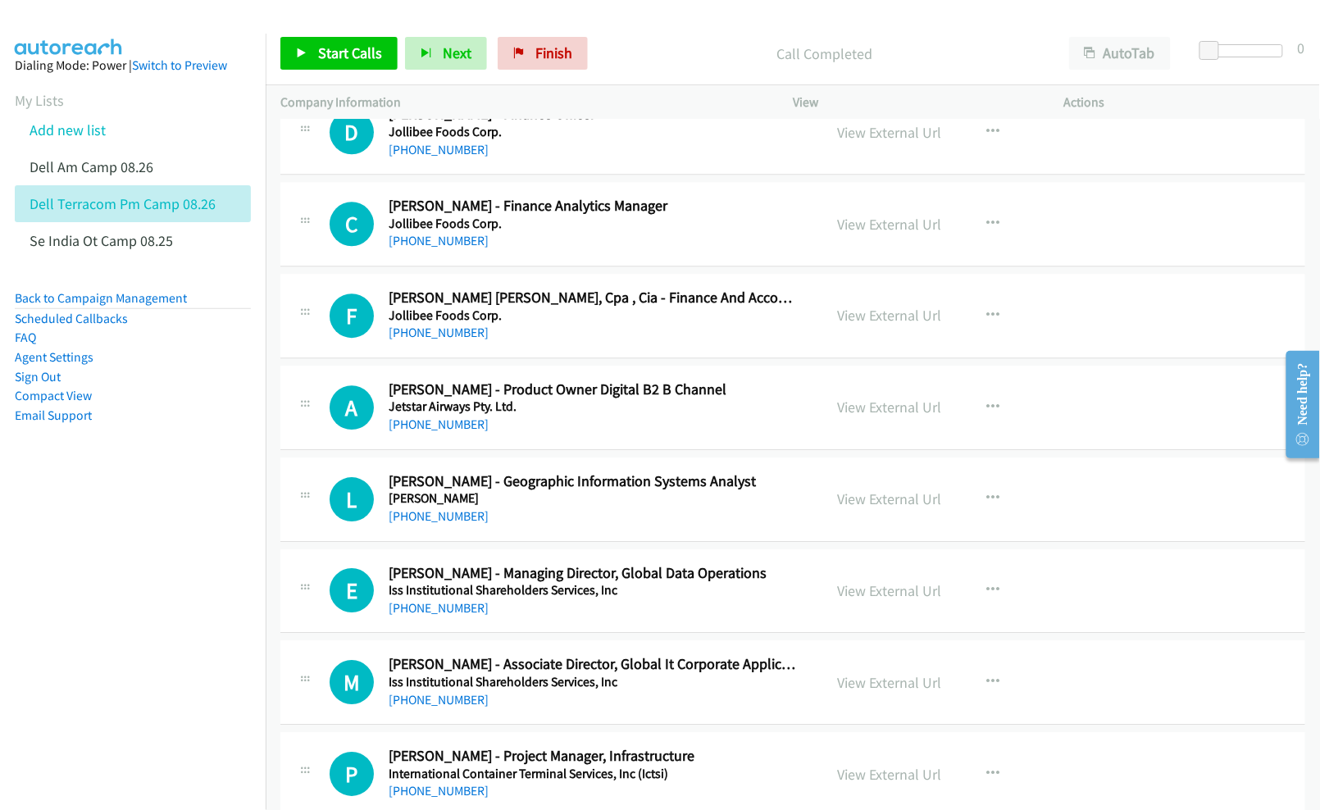
scroll to position [11366, 0]
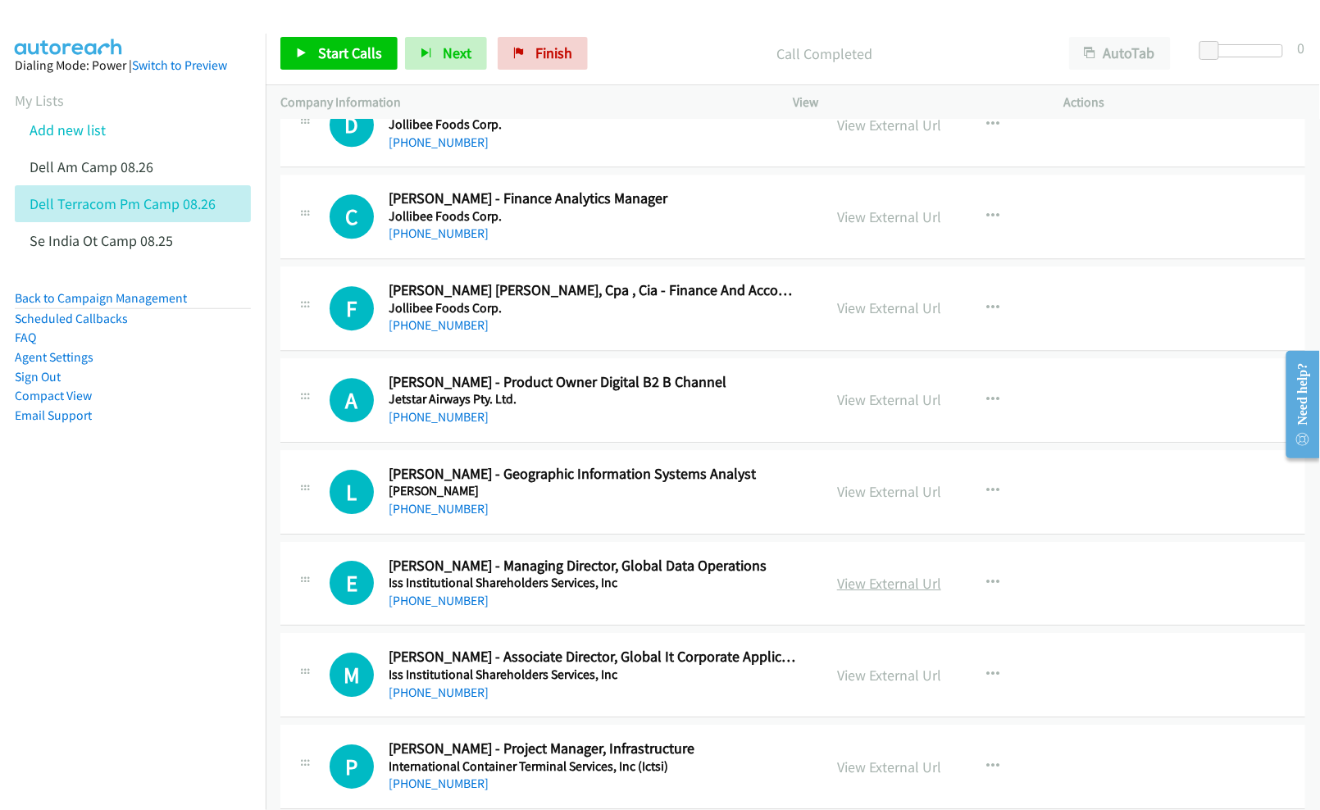
click at [837, 593] on link "View External Url" at bounding box center [889, 583] width 104 height 19
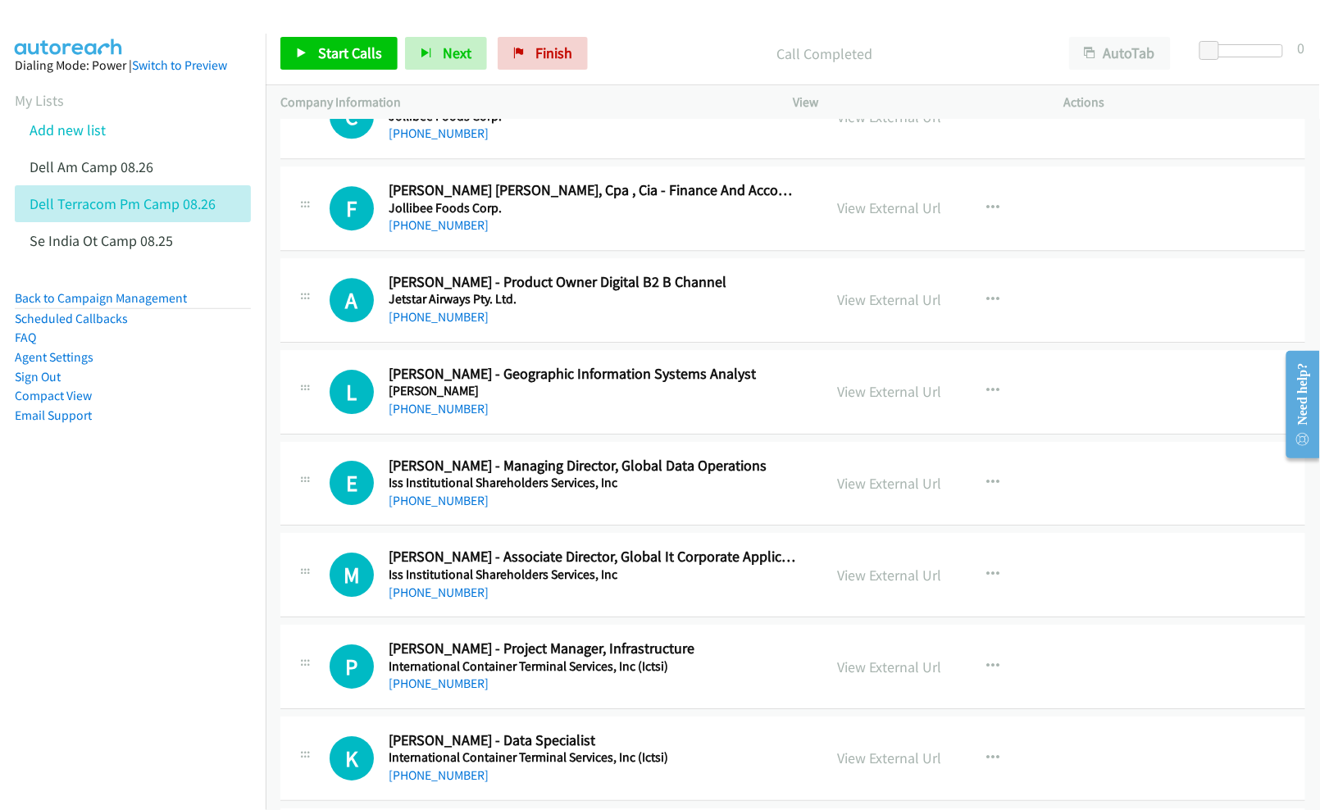
scroll to position [11476, 0]
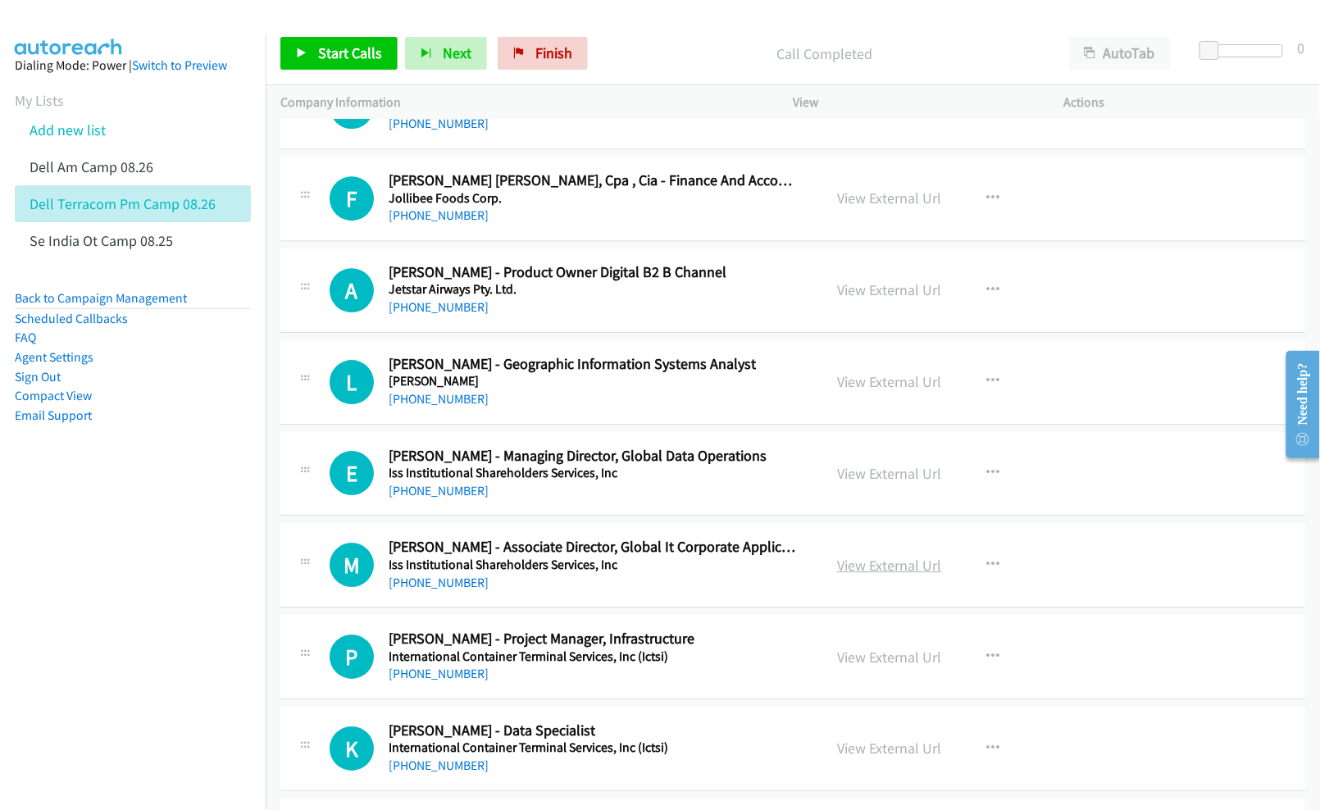
click at [887, 575] on link "View External Url" at bounding box center [889, 565] width 104 height 19
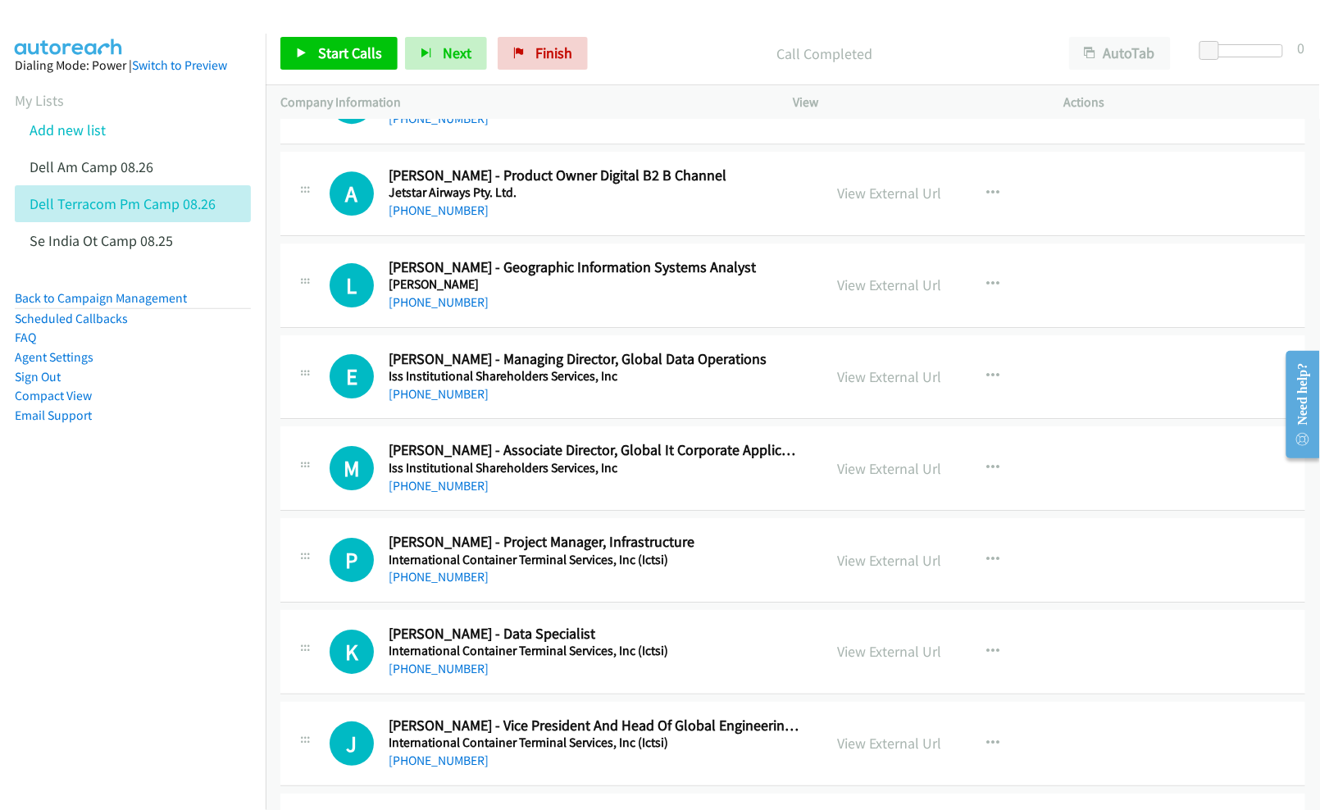
scroll to position [11585, 0]
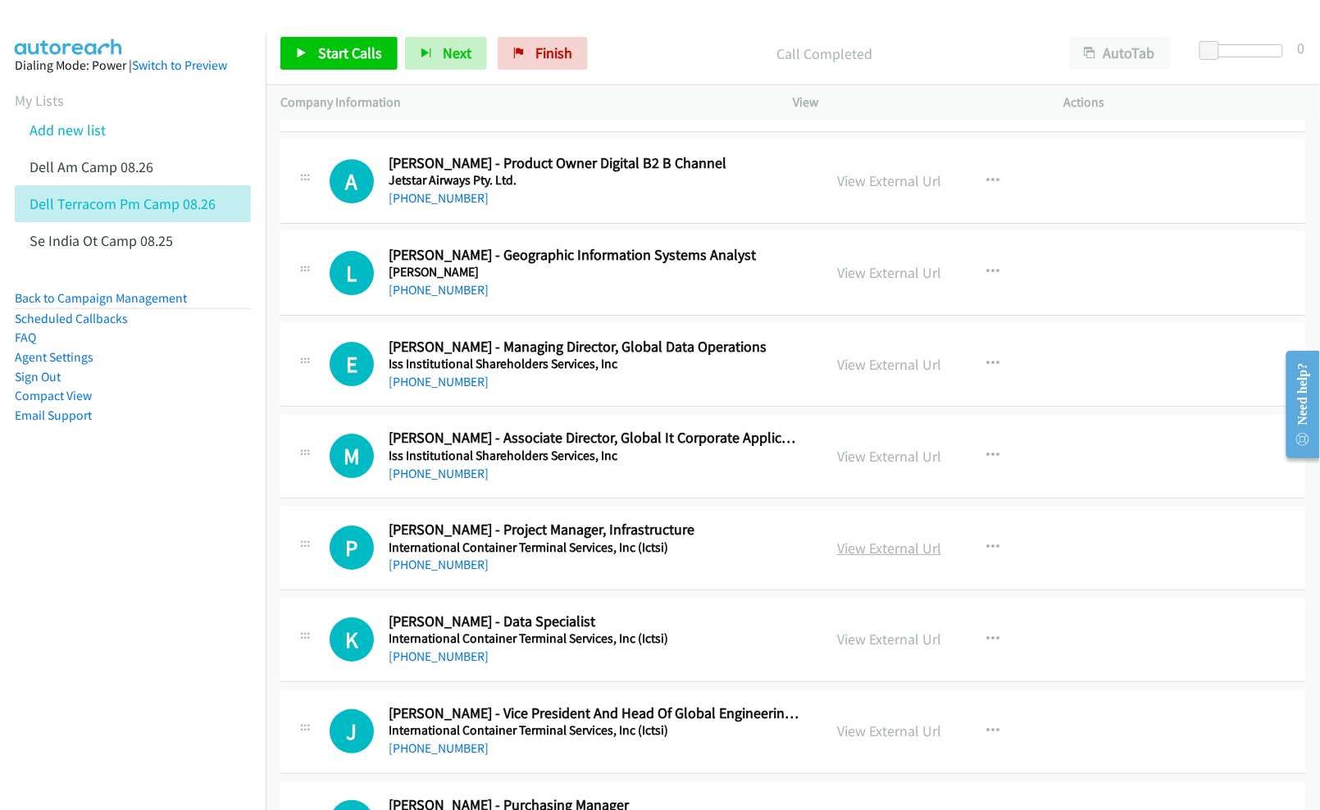
click at [860, 557] on link "View External Url" at bounding box center [889, 548] width 104 height 19
click at [886, 648] on link "View External Url" at bounding box center [889, 639] width 104 height 19
